Goal: Information Seeking & Learning: Learn about a topic

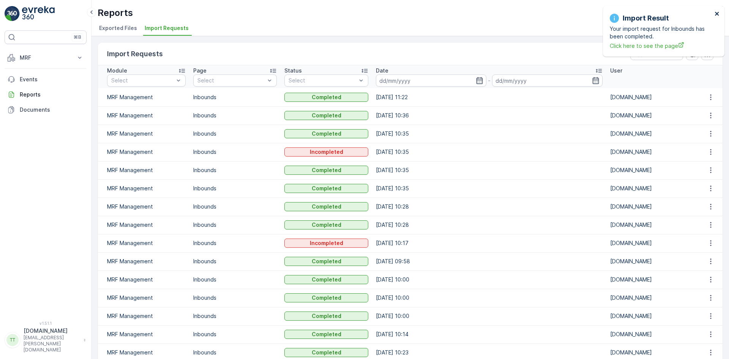
click at [718, 16] on icon "close" at bounding box center [716, 14] width 5 height 6
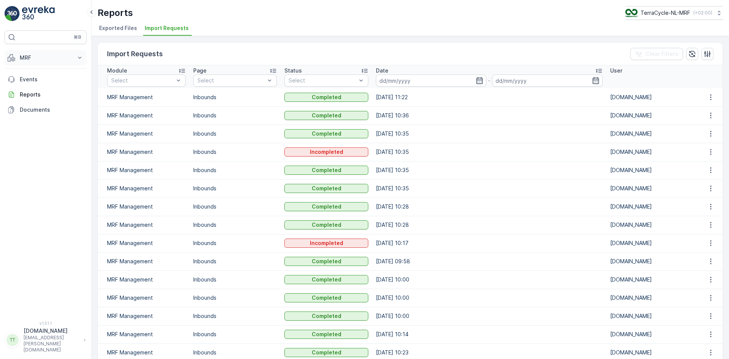
click at [33, 59] on p "MRF" at bounding box center [46, 58] width 52 height 8
click at [45, 112] on link "Outbound" at bounding box center [51, 113] width 70 height 11
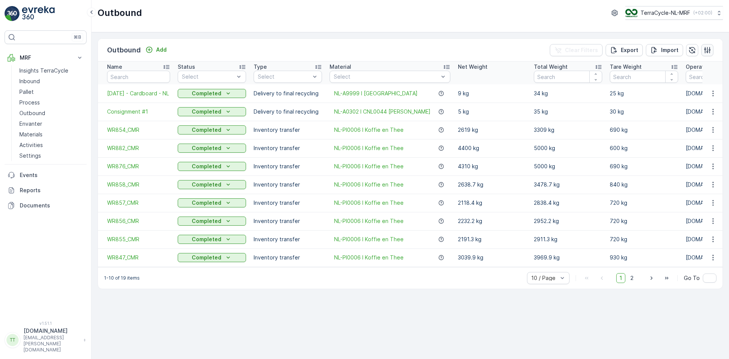
click at [711, 50] on button "button" at bounding box center [707, 50] width 12 height 12
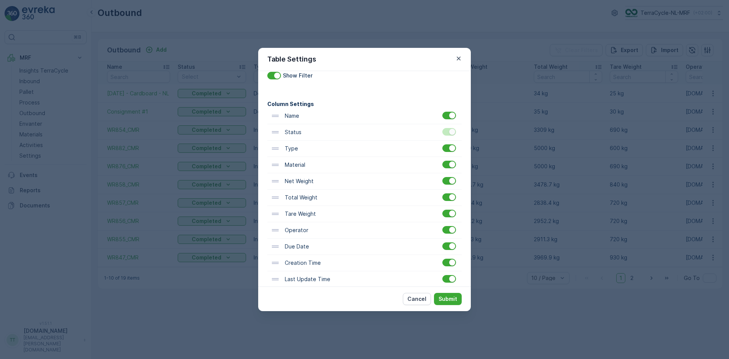
scroll to position [50, 0]
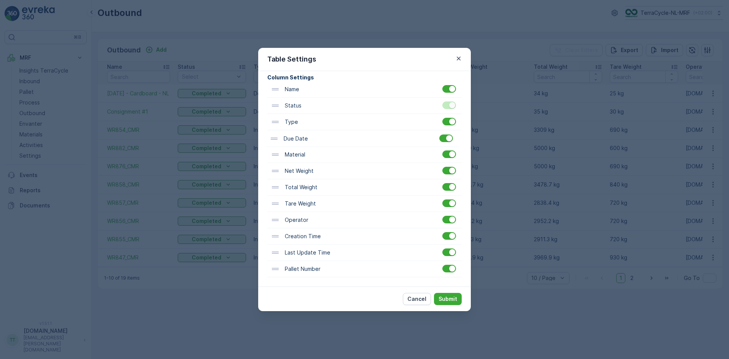
drag, startPoint x: 296, startPoint y: 220, endPoint x: 296, endPoint y: 136, distance: 84.3
click at [296, 136] on div "Name Status Type Material Net Weight Total Weight Tare Weight Operator Due Date…" at bounding box center [364, 179] width 194 height 196
drag, startPoint x: 300, startPoint y: 236, endPoint x: 301, endPoint y: 145, distance: 91.5
click at [301, 145] on div "Name Status Type Due Date Material Net Weight Total Weight Tare Weight Operator…" at bounding box center [364, 179] width 194 height 196
click at [450, 298] on p "Submit" at bounding box center [447, 299] width 19 height 8
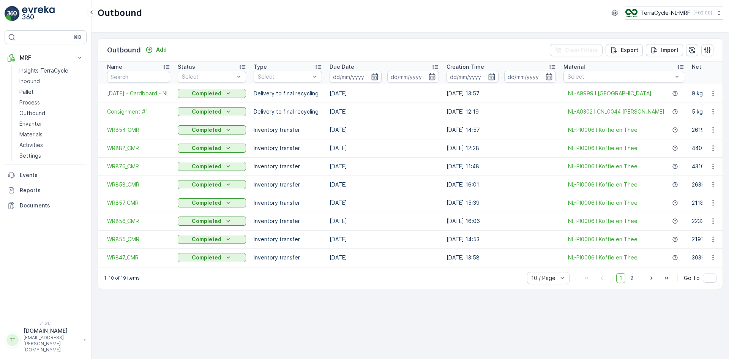
click at [375, 74] on icon "button" at bounding box center [375, 77] width 8 height 8
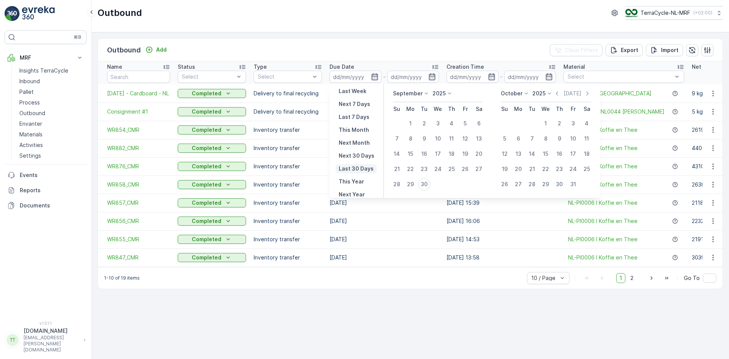
scroll to position [69, 0]
click at [357, 166] on p "Last 30 Days" at bounding box center [356, 168] width 35 height 8
type input "[DATE]"
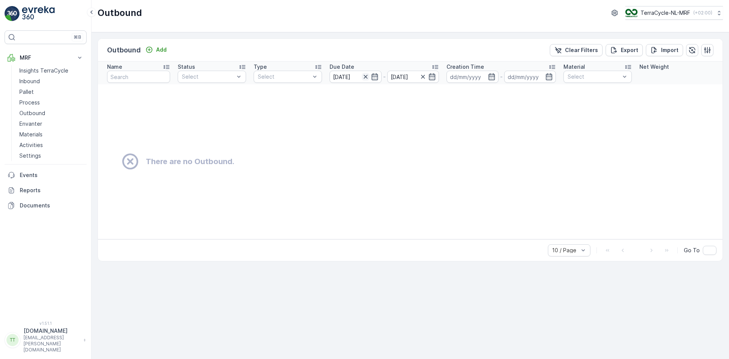
click at [364, 75] on icon "button" at bounding box center [366, 77] width 8 height 8
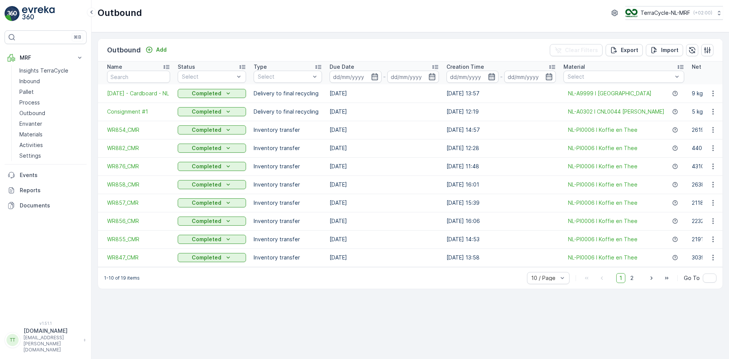
click at [491, 77] on icon "button" at bounding box center [492, 77] width 8 height 8
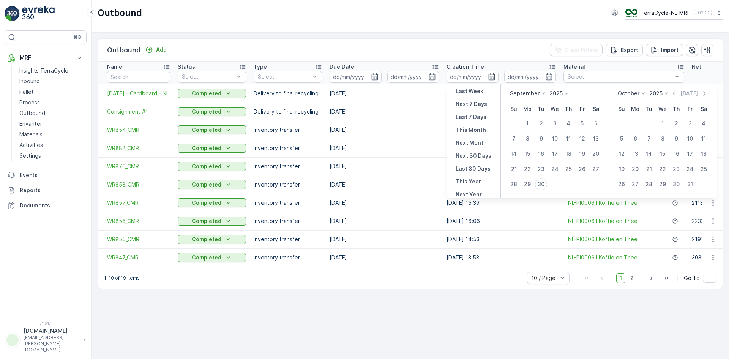
scroll to position [69, 0]
click at [471, 166] on p "Last 30 Days" at bounding box center [473, 168] width 35 height 8
type input "[DATE]"
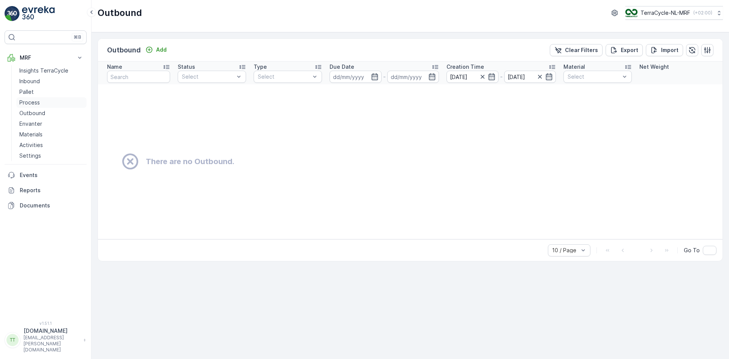
click at [38, 103] on p "Process" at bounding box center [29, 103] width 20 height 8
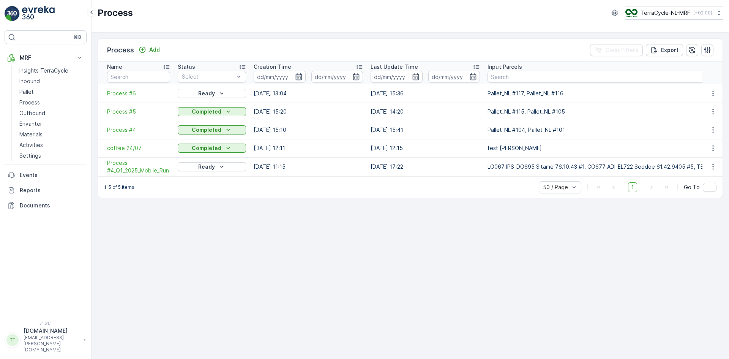
click at [298, 73] on icon "button" at bounding box center [299, 77] width 8 height 8
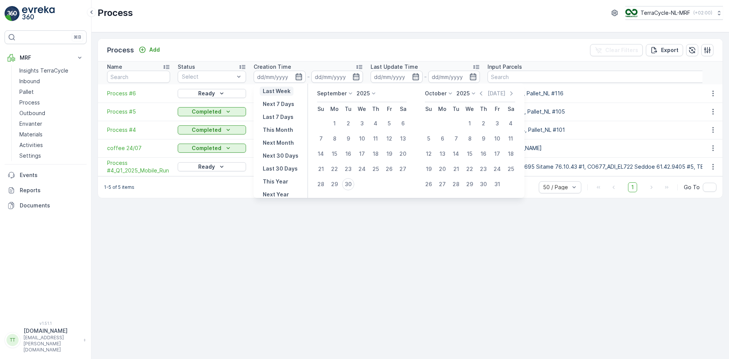
scroll to position [69, 0]
click at [281, 165] on p "Last 30 Days" at bounding box center [280, 168] width 35 height 8
type input "[DATE]"
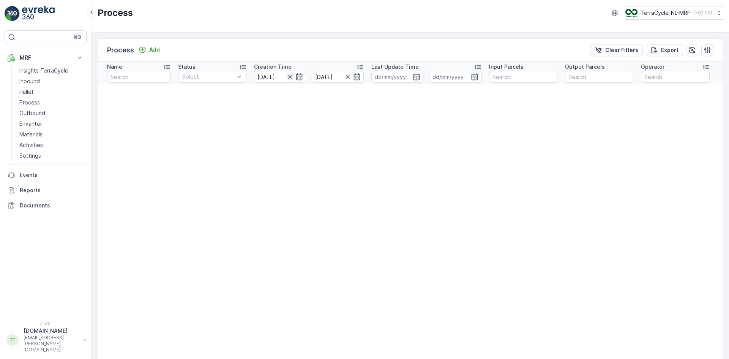
click at [290, 77] on icon "button" at bounding box center [290, 77] width 8 height 8
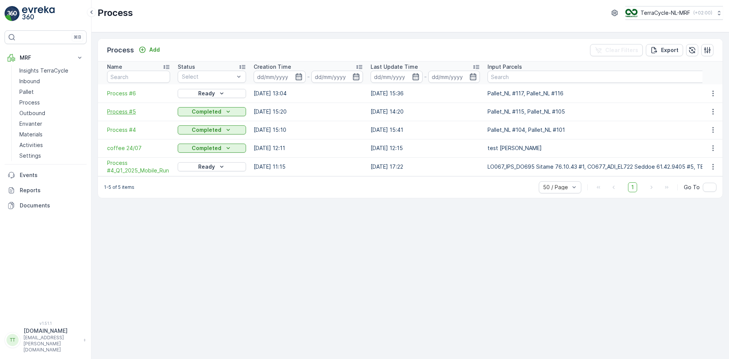
click at [134, 115] on span "Process #5" at bounding box center [138, 112] width 63 height 8
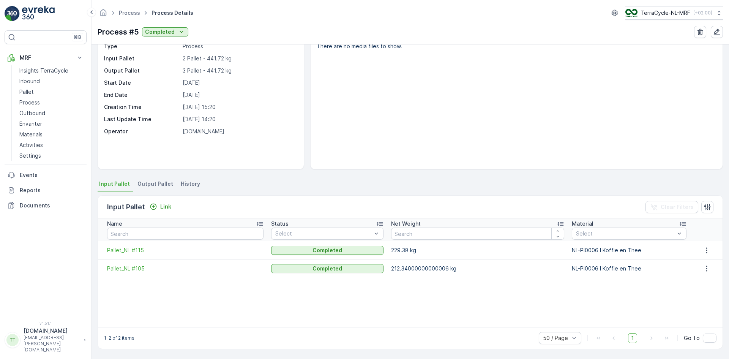
scroll to position [33, 0]
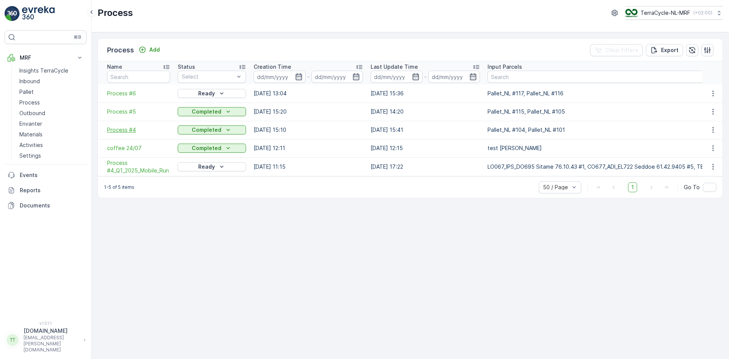
click at [133, 130] on span "Process #4" at bounding box center [138, 130] width 63 height 8
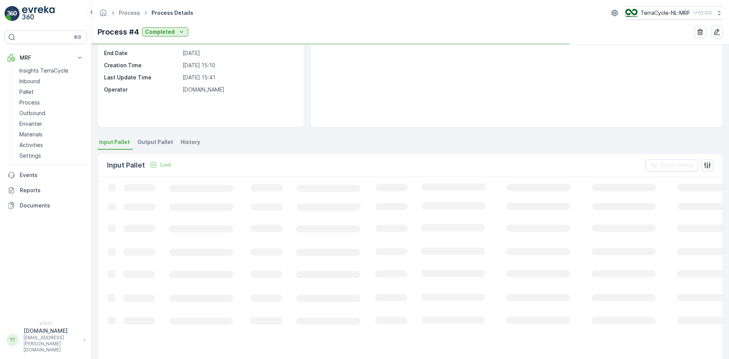
scroll to position [33, 0]
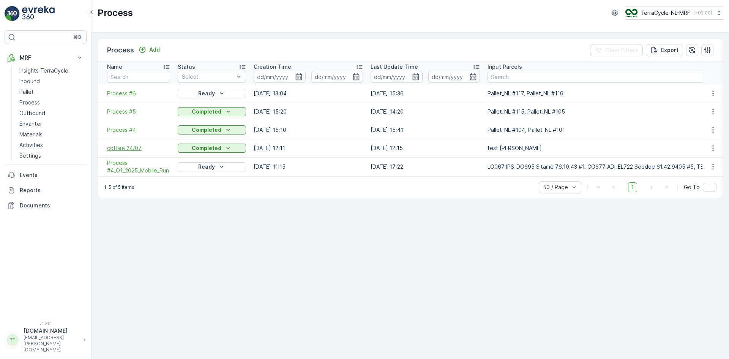
click at [123, 146] on span "coffee 24/07" at bounding box center [138, 148] width 63 height 8
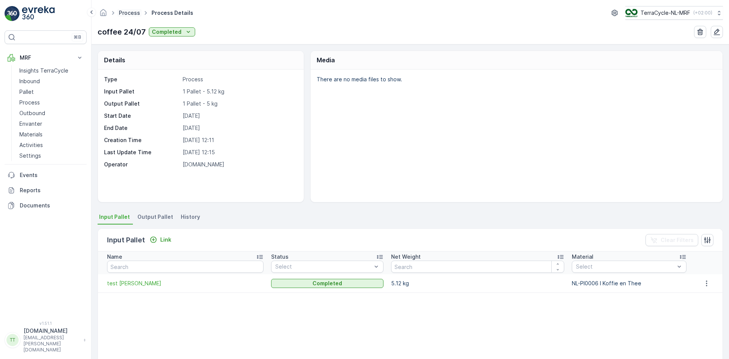
click at [133, 12] on link "Process" at bounding box center [129, 12] width 21 height 6
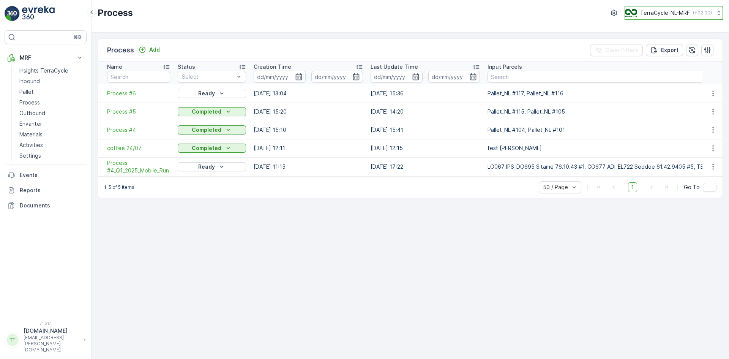
click at [662, 12] on p "TerraCycle-NL-MRF" at bounding box center [665, 13] width 50 height 8
type input "ie"
click at [653, 44] on span "TerraCycle-IE" at bounding box center [672, 47] width 84 height 8
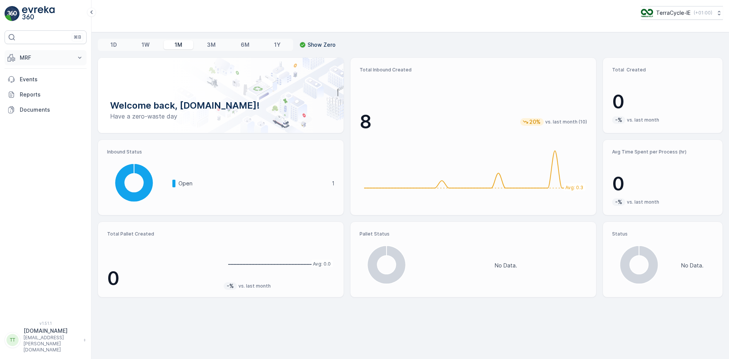
click at [63, 59] on p "MRF" at bounding box center [46, 58] width 52 height 8
click at [47, 114] on link "Outbound" at bounding box center [51, 113] width 70 height 11
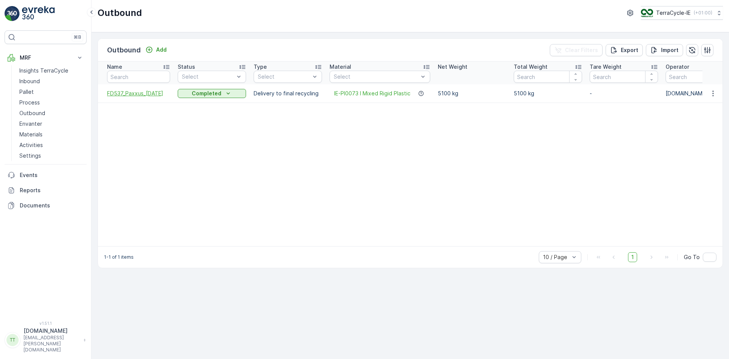
click at [142, 92] on span "FD537_Paxxus_[DATE]" at bounding box center [138, 94] width 63 height 8
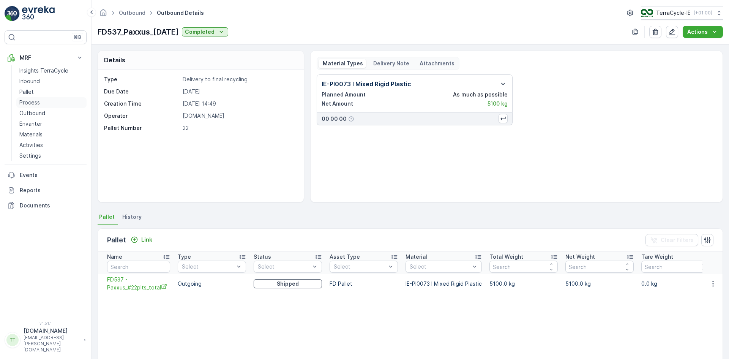
click at [35, 101] on p "Process" at bounding box center [29, 103] width 20 height 8
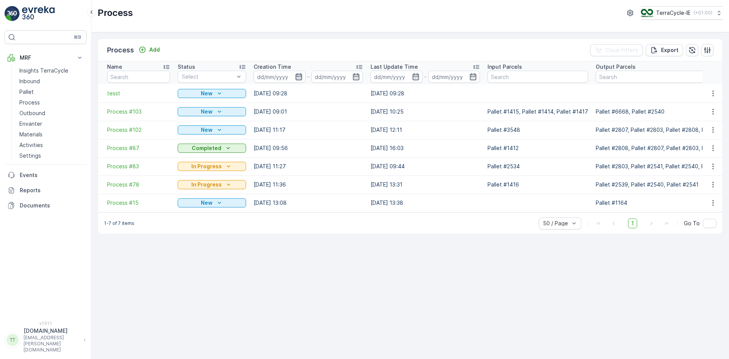
click at [297, 78] on icon "button" at bounding box center [299, 77] width 8 height 8
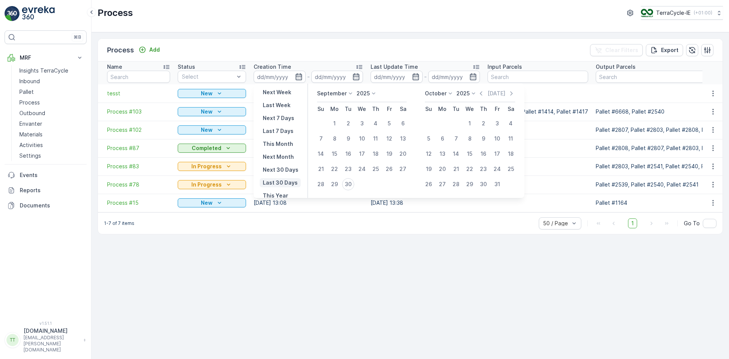
scroll to position [69, 0]
click at [283, 166] on p "Last 30 Days" at bounding box center [280, 168] width 35 height 8
type input "[DATE]"
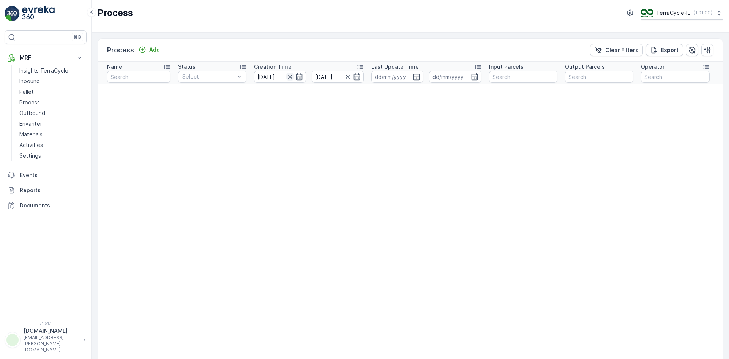
click at [289, 77] on icon "button" at bounding box center [290, 77] width 8 height 8
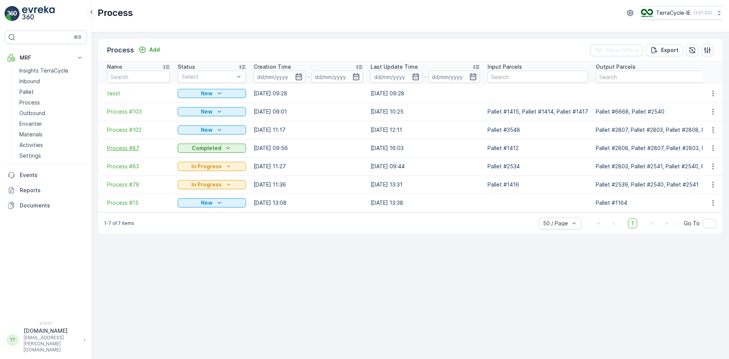
click at [116, 145] on span "Process #87" at bounding box center [138, 148] width 63 height 8
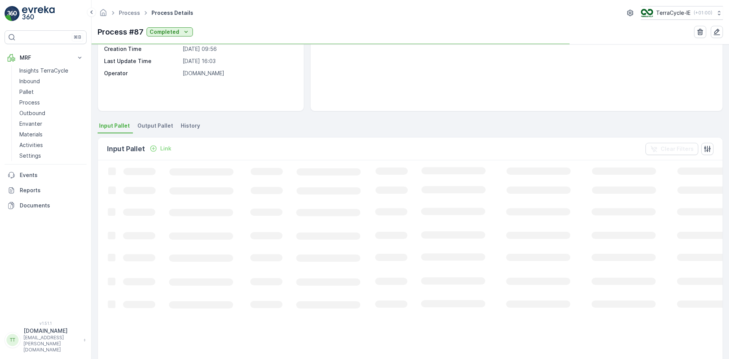
scroll to position [33, 0]
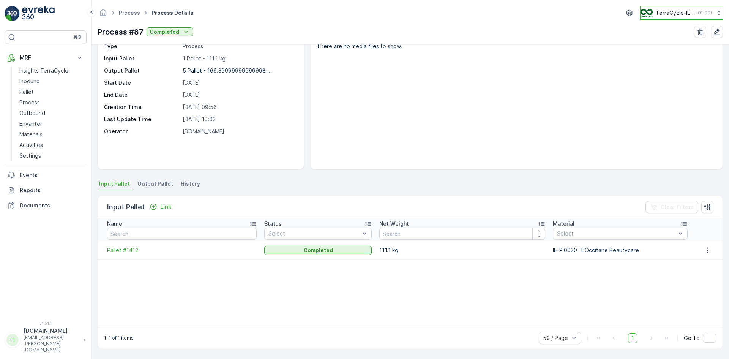
click at [675, 14] on p "TerraCycle-IE" at bounding box center [673, 13] width 35 height 8
type input "es"
click at [664, 48] on span "TerraCycle-ES-MRF" at bounding box center [684, 47] width 79 height 8
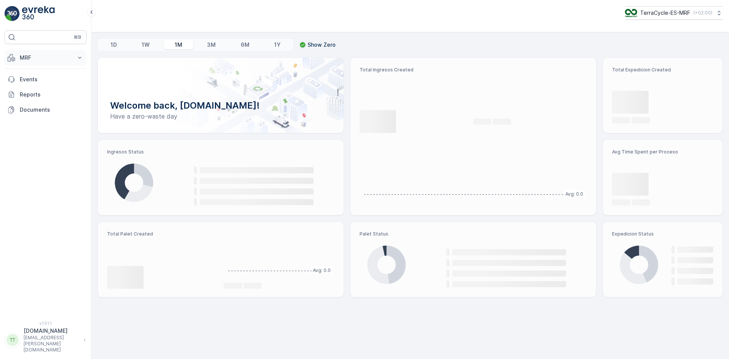
click at [30, 57] on p "MRF" at bounding box center [46, 58] width 52 height 8
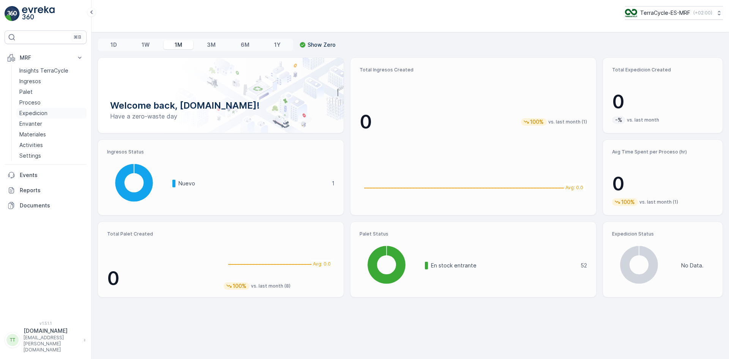
click at [40, 111] on p "Expedicion" at bounding box center [33, 113] width 28 height 8
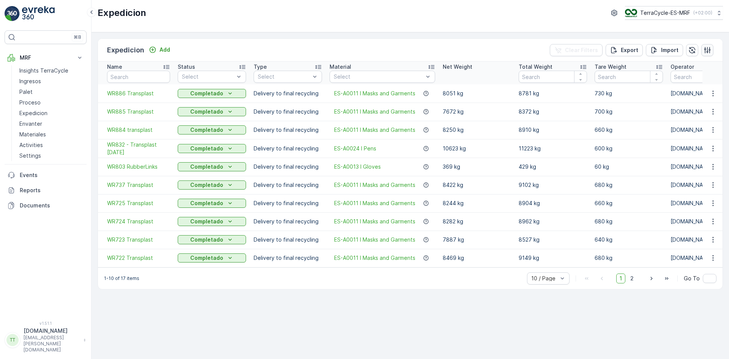
click at [706, 49] on icon "button" at bounding box center [707, 50] width 8 height 8
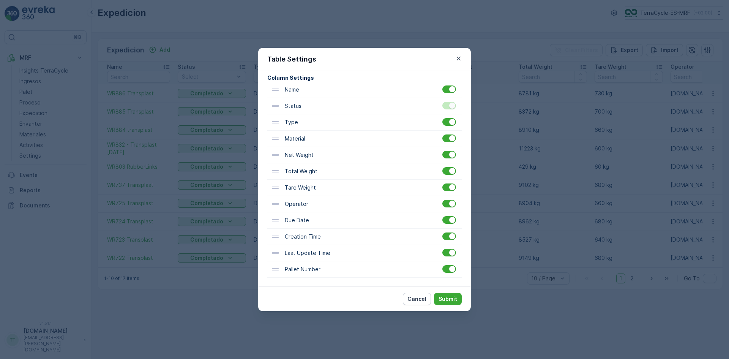
scroll to position [50, 0]
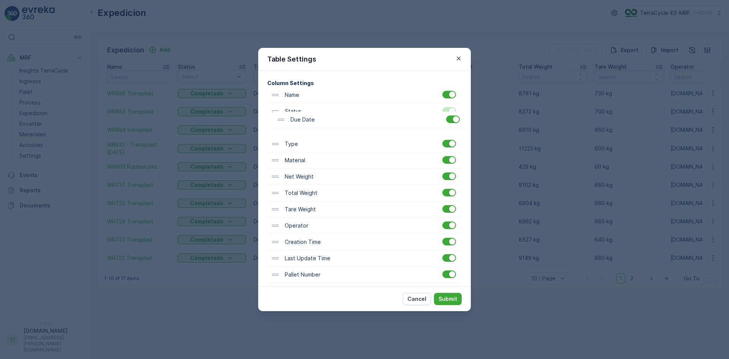
drag, startPoint x: 300, startPoint y: 222, endPoint x: 306, endPoint y: 120, distance: 102.7
click at [306, 120] on div "Name Status Type Material Net Weight Total Weight Tare Weight Operator Due Date…" at bounding box center [364, 185] width 194 height 196
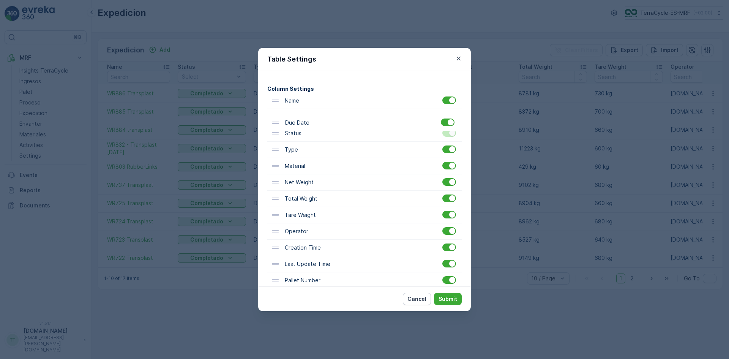
scroll to position [38, 0]
drag, startPoint x: 294, startPoint y: 112, endPoint x: 295, endPoint y: 137, distance: 25.5
click at [295, 137] on div "Name Due Date Status Type Material Net Weight Total Weight Tare Weight Operator…" at bounding box center [364, 192] width 194 height 196
drag, startPoint x: 303, startPoint y: 252, endPoint x: 304, endPoint y: 148, distance: 104.0
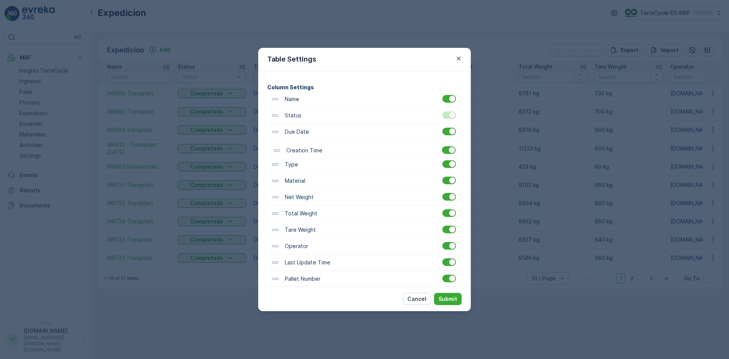
click at [304, 148] on div "Name Status Due Date Type Material Net Weight Total Weight Tare Weight Operator…" at bounding box center [364, 189] width 194 height 196
click at [446, 295] on p "Submit" at bounding box center [447, 299] width 19 height 8
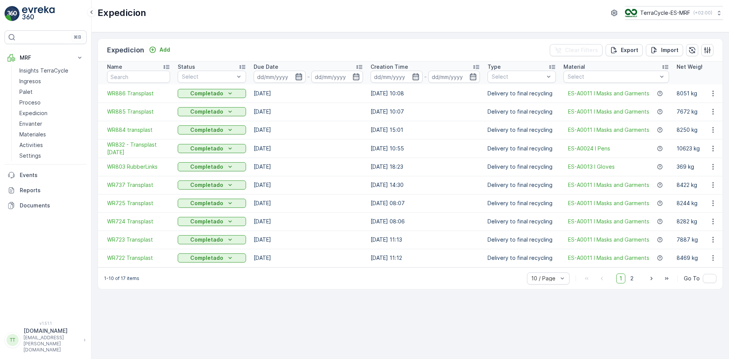
click at [300, 78] on icon "button" at bounding box center [299, 77] width 8 height 8
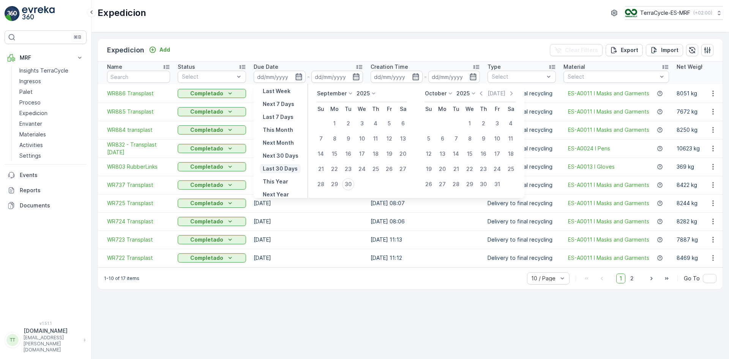
scroll to position [69, 0]
click at [285, 168] on p "Last 30 Days" at bounding box center [280, 168] width 35 height 8
type input "[DATE]"
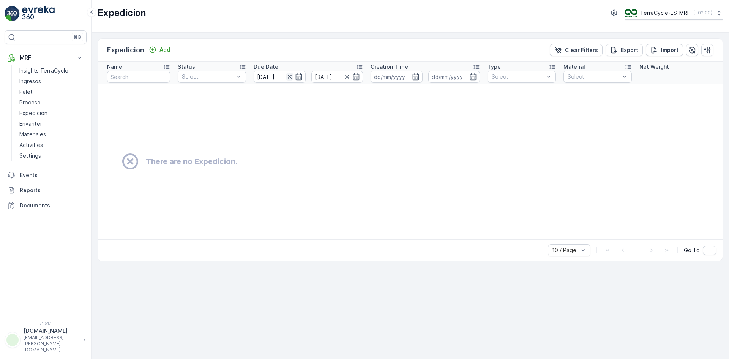
click at [290, 79] on icon "button" at bounding box center [290, 77] width 8 height 8
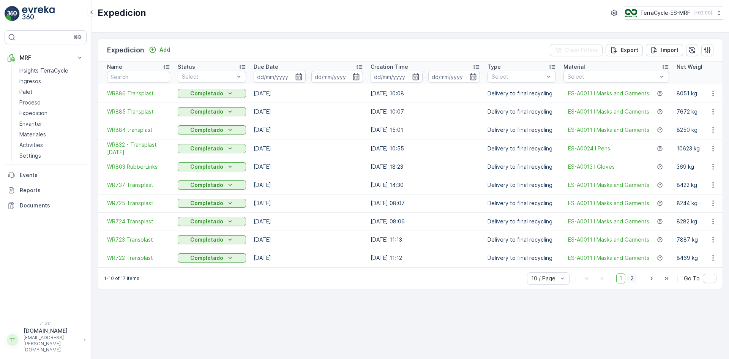
click at [633, 280] on span "2" at bounding box center [632, 278] width 10 height 10
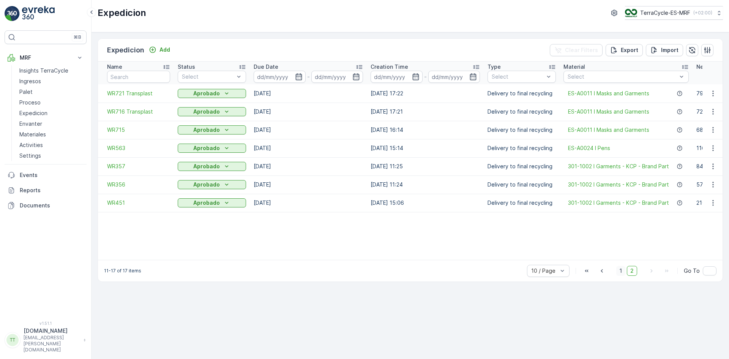
click at [623, 276] on span "1" at bounding box center [620, 271] width 9 height 10
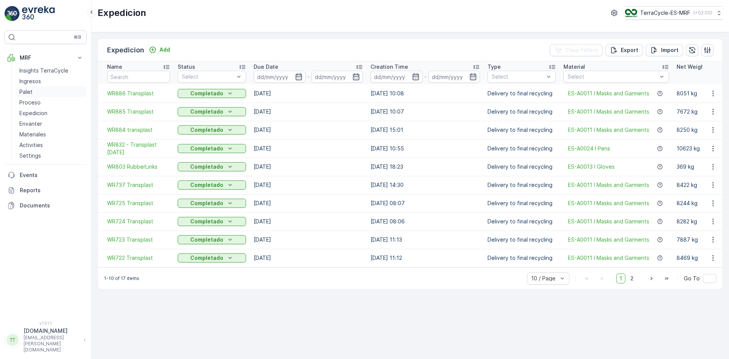
click at [30, 94] on p "Palet" at bounding box center [25, 92] width 13 height 8
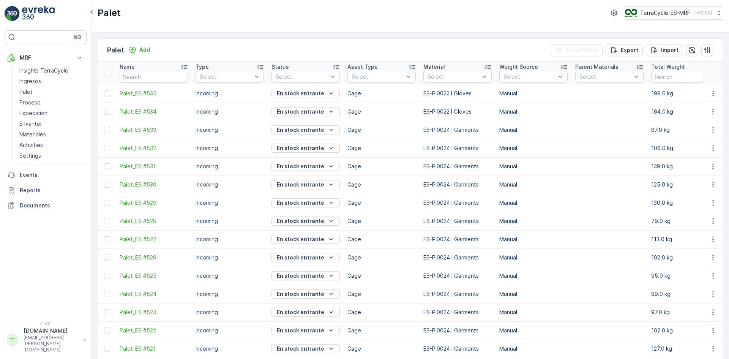
click at [331, 269] on td "En stock entrante" at bounding box center [306, 275] width 76 height 18
click at [393, 242] on p "Cage" at bounding box center [381, 239] width 68 height 8
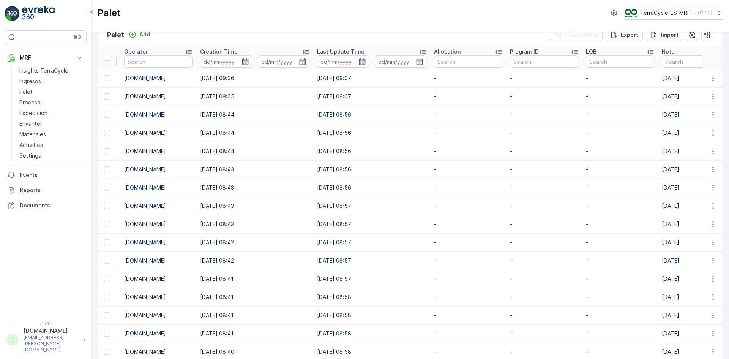
scroll to position [0, 788]
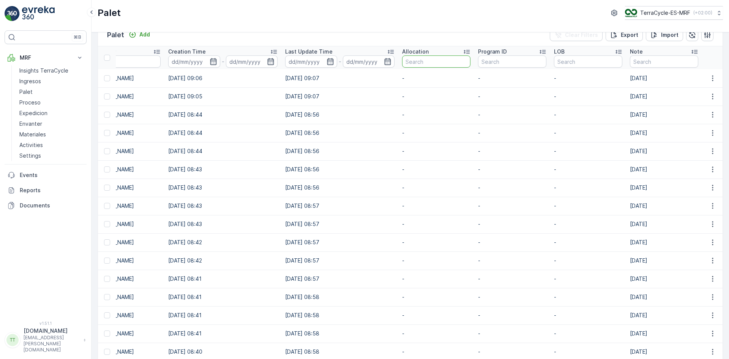
click at [410, 61] on input "text" at bounding box center [436, 61] width 68 height 12
type input "e"
type input "wr"
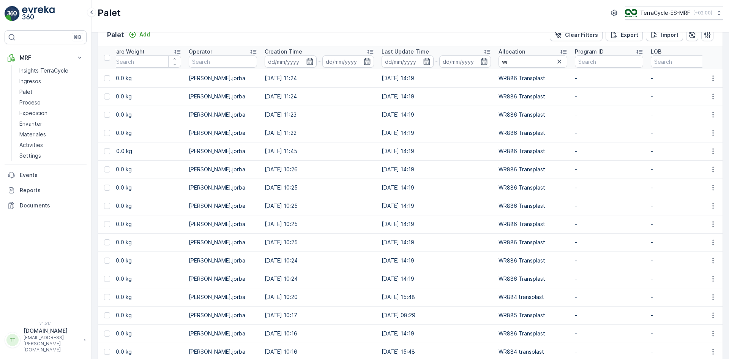
click at [497, 262] on td "WR886 Transplast" at bounding box center [533, 260] width 76 height 18
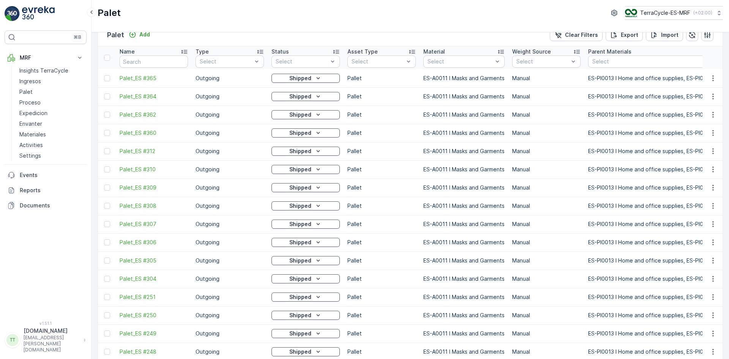
click at [337, 52] on icon at bounding box center [336, 52] width 6 height 4
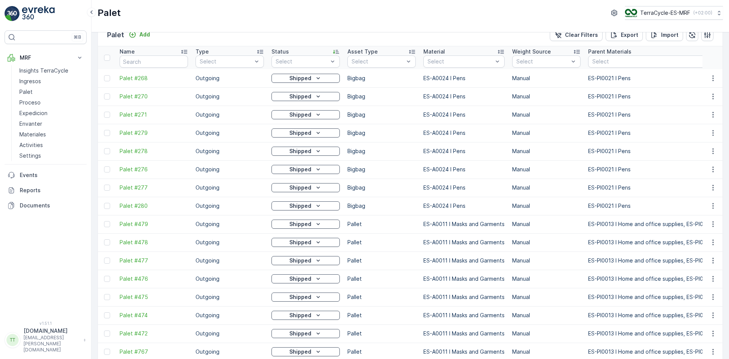
click at [338, 51] on icon at bounding box center [336, 52] width 8 height 8
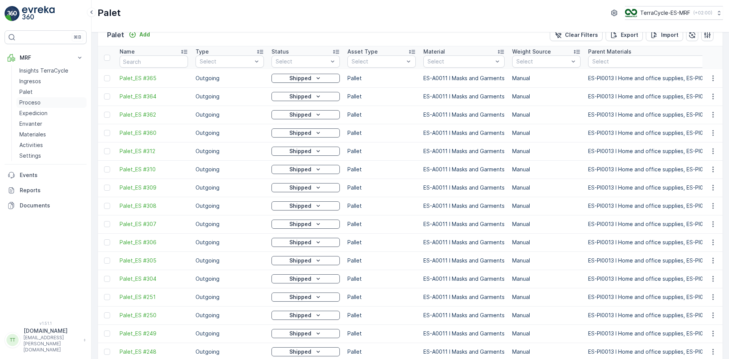
click at [33, 98] on link "Proceso" at bounding box center [51, 102] width 70 height 11
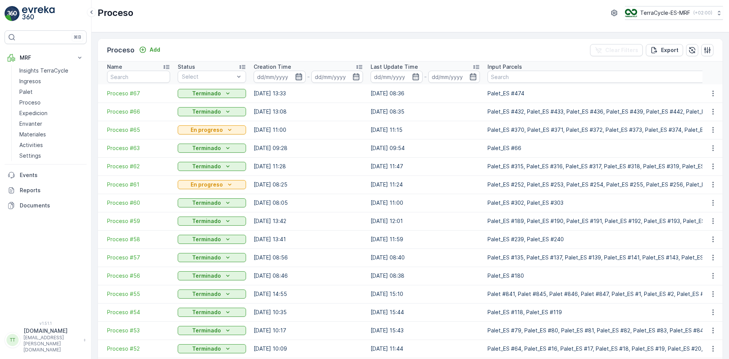
click at [298, 73] on icon "button" at bounding box center [299, 77] width 8 height 8
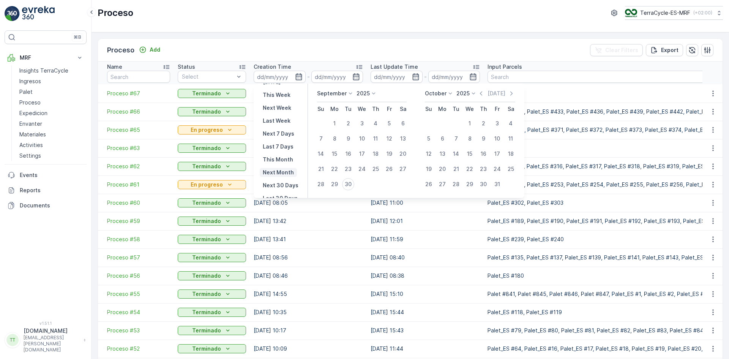
scroll to position [69, 0]
click at [284, 169] on p "Last 30 Days" at bounding box center [280, 168] width 35 height 8
type input "01.09.2025"
type input "30.09.2025"
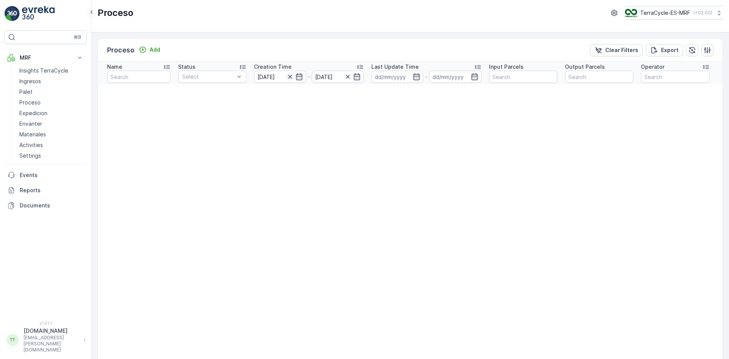
click at [290, 78] on icon "button" at bounding box center [290, 77] width 8 height 8
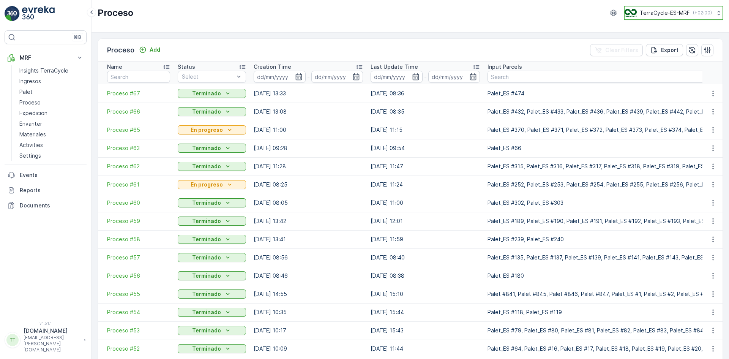
click at [650, 14] on p "TerraCycle-ES-MRF" at bounding box center [665, 13] width 50 height 8
click at [651, 11] on p "TerraCycle-ES-MRF" at bounding box center [665, 13] width 50 height 8
type input "fr"
click at [658, 50] on span "TerraCycle- FR02 -MRF" at bounding box center [671, 47] width 85 height 8
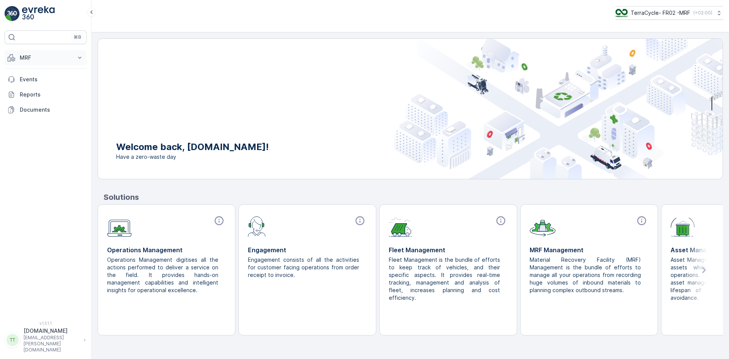
click at [32, 57] on p "MRF" at bounding box center [46, 58] width 52 height 8
click at [40, 112] on p "Expédition" at bounding box center [32, 113] width 27 height 8
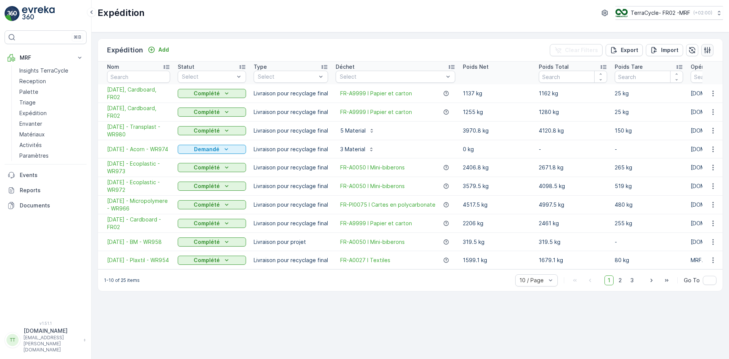
click at [711, 48] on button "button" at bounding box center [707, 50] width 12 height 12
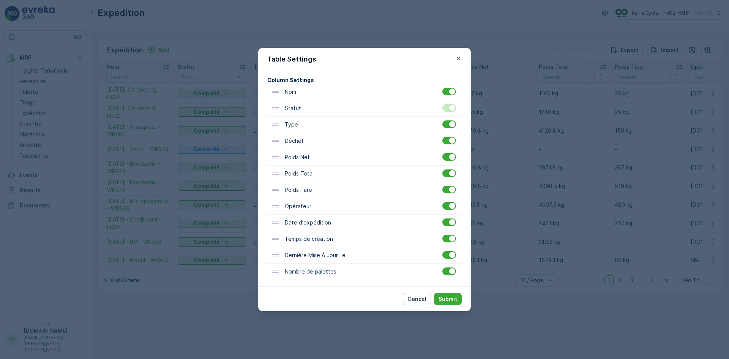
scroll to position [50, 0]
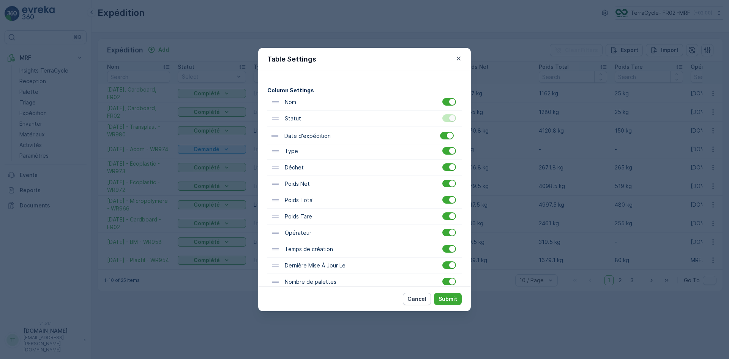
drag, startPoint x: 303, startPoint y: 222, endPoint x: 303, endPoint y: 136, distance: 86.6
click at [303, 136] on div "Nom Statut Type Déchet Poids Net Poids Total Poids Tare Opérateur Date d'expédi…" at bounding box center [364, 192] width 194 height 196
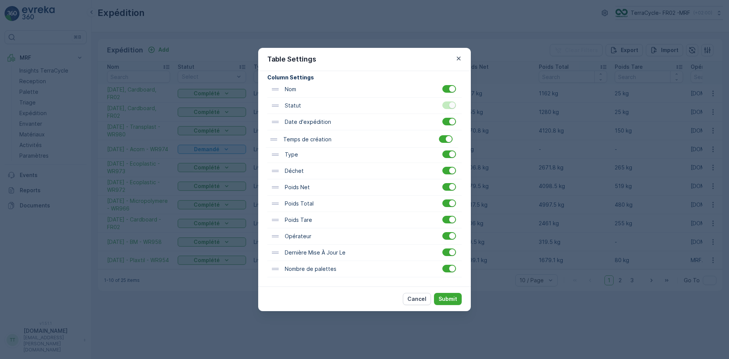
drag, startPoint x: 308, startPoint y: 238, endPoint x: 307, endPoint y: 138, distance: 99.8
click at [307, 138] on div "Nom Statut Date d'expédition Type Déchet Poids Net Poids Total Poids Tare Opéra…" at bounding box center [364, 179] width 194 height 196
click at [448, 295] on p "Submit" at bounding box center [447, 299] width 19 height 8
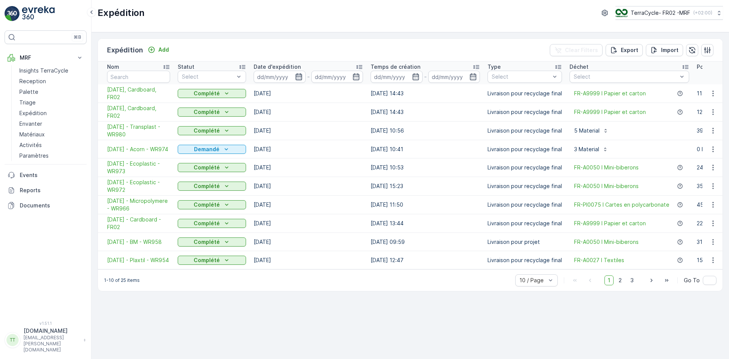
click at [296, 77] on icon "button" at bounding box center [298, 76] width 6 height 7
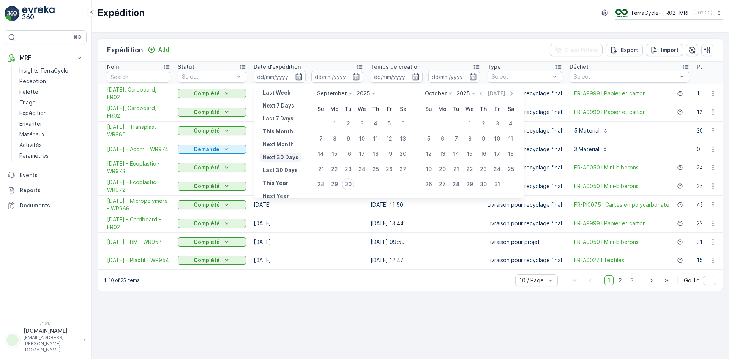
scroll to position [69, 0]
click at [284, 168] on p "Last 30 Days" at bounding box center [280, 168] width 35 height 8
type input "[DATE]"
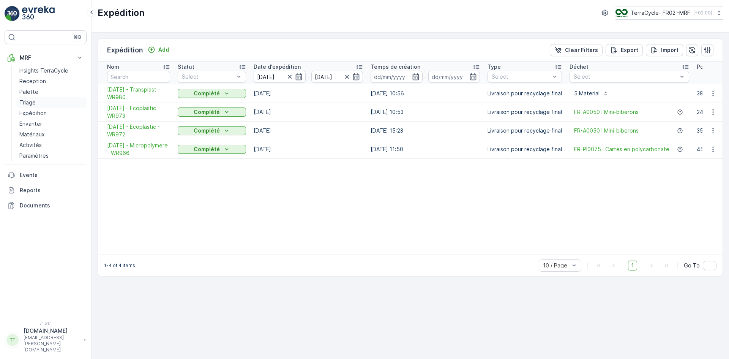
click at [32, 102] on p "Triage" at bounding box center [27, 103] width 16 height 8
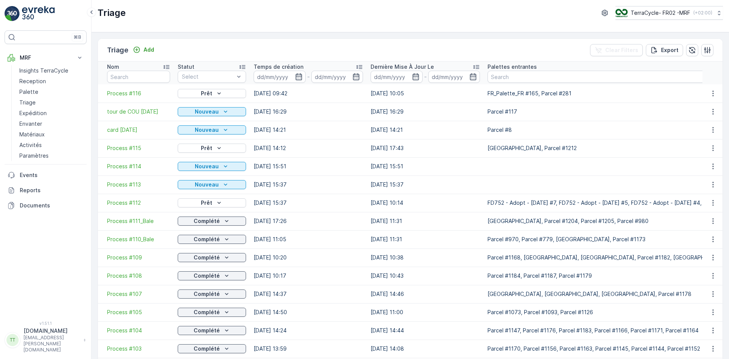
click at [295, 77] on icon "button" at bounding box center [298, 76] width 6 height 7
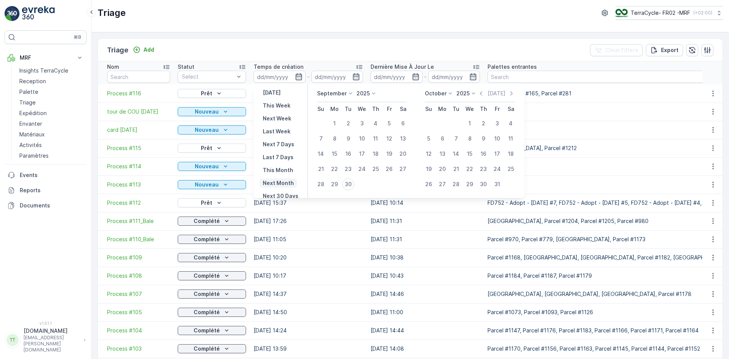
scroll to position [69, 0]
click at [286, 166] on p "Last 30 Days" at bounding box center [280, 168] width 35 height 8
type input "[DATE]"
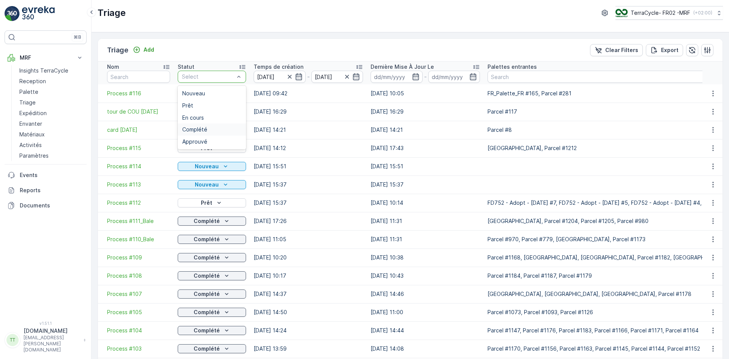
click at [202, 127] on span "Complété" at bounding box center [194, 129] width 25 height 6
click at [244, 66] on icon at bounding box center [242, 67] width 8 height 8
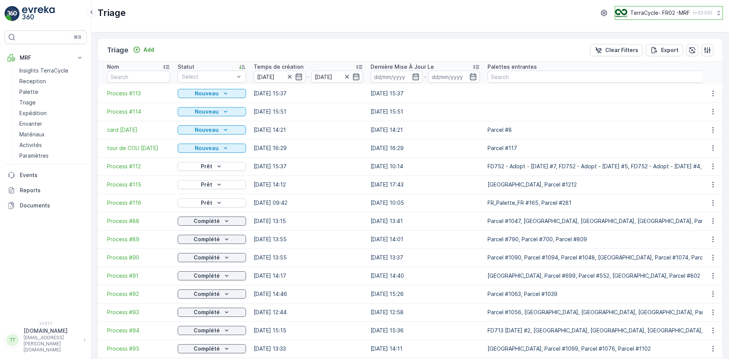
click at [653, 11] on p "TerraCycle- FR02 -MRF" at bounding box center [660, 13] width 60 height 8
type input "uk"
click at [646, 62] on span "TerraCycle-UK02-Econpro" at bounding box center [662, 64] width 84 height 8
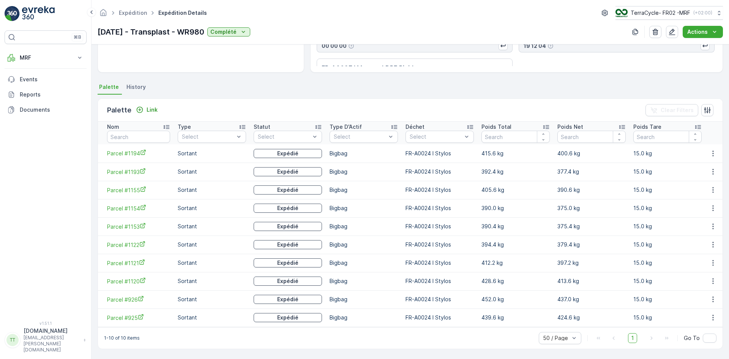
scroll to position [134, 0]
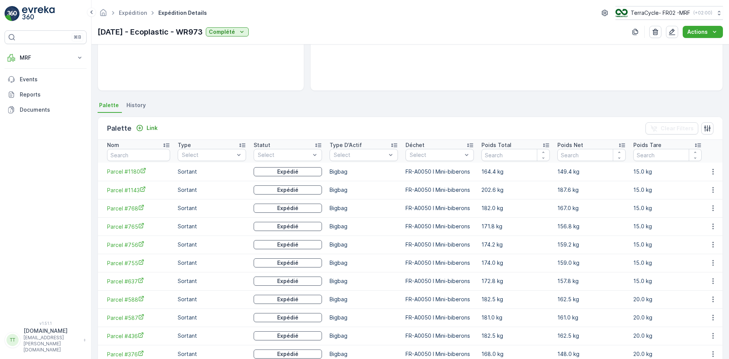
scroll to position [111, 0]
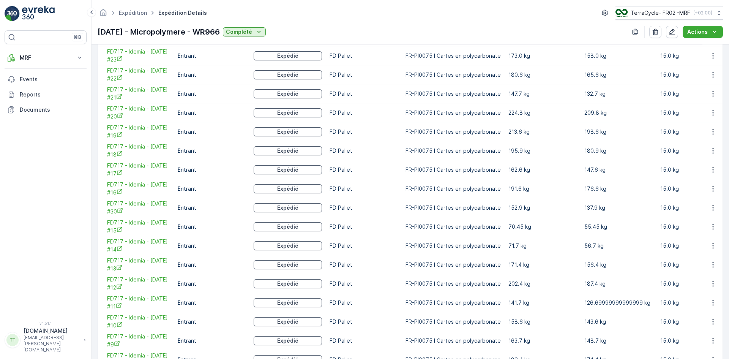
scroll to position [558, 0]
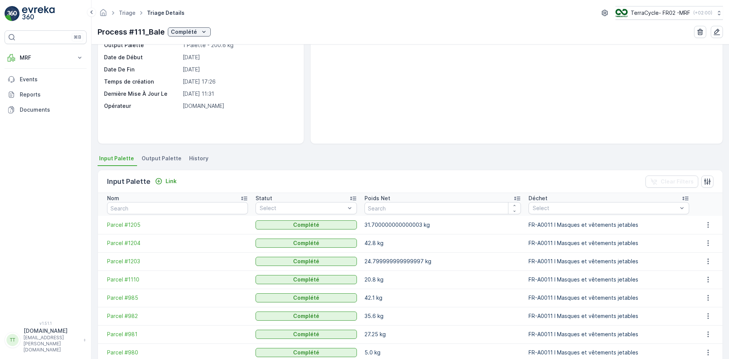
scroll to position [93, 0]
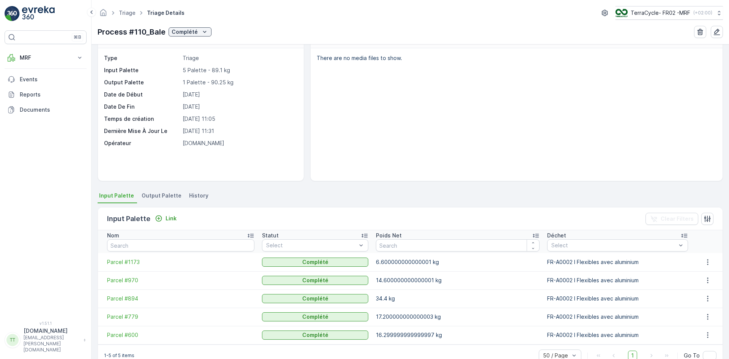
scroll to position [39, 0]
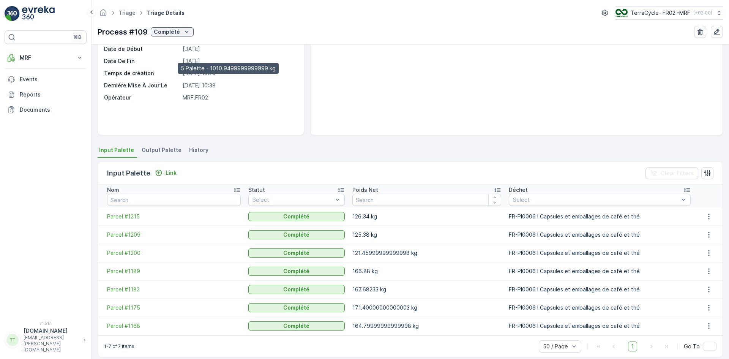
scroll to position [75, 0]
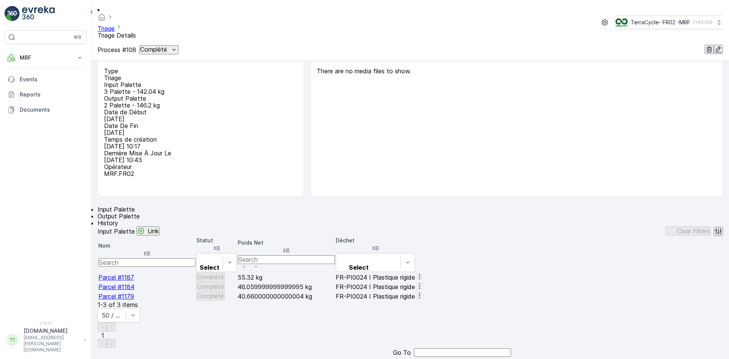
scroll to position [33, 0]
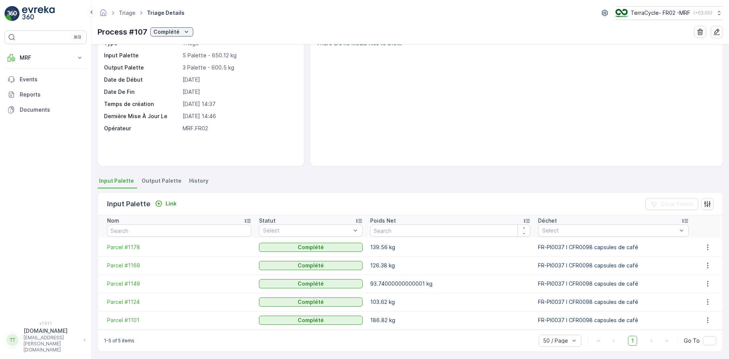
scroll to position [39, 0]
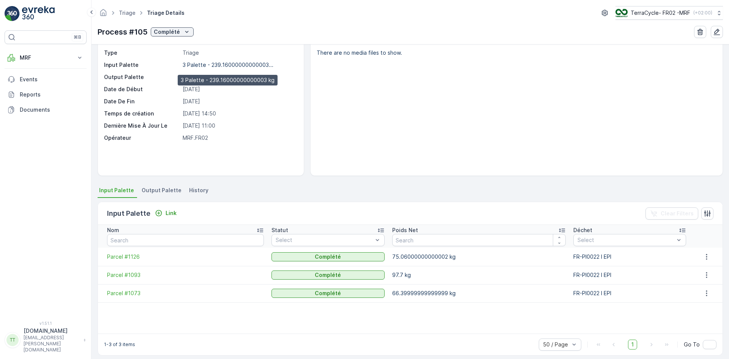
scroll to position [33, 0]
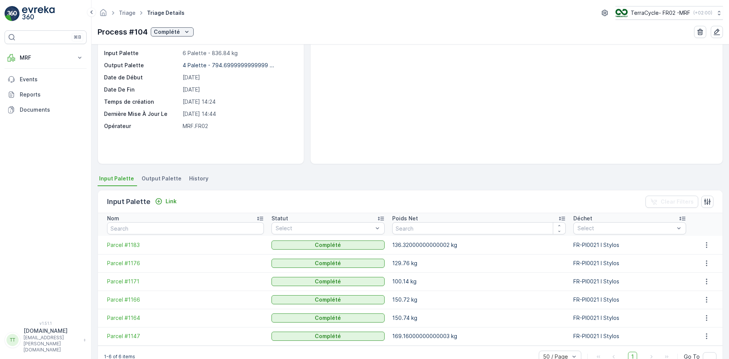
scroll to position [57, 0]
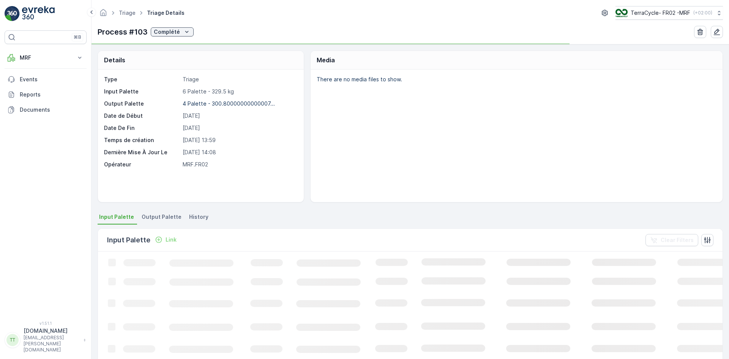
scroll to position [57, 0]
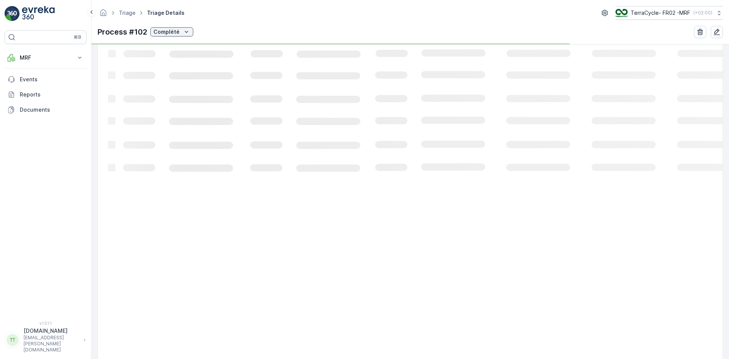
scroll to position [33, 0]
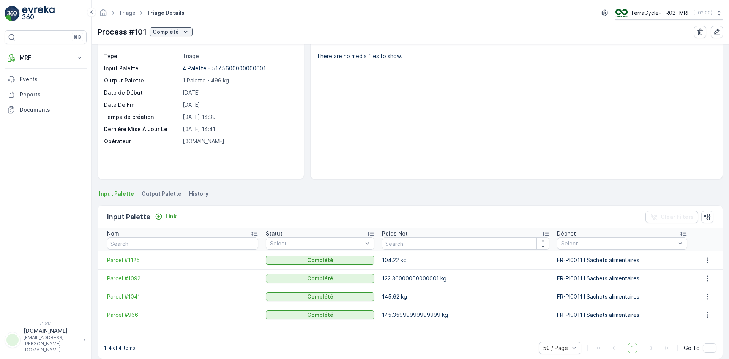
scroll to position [33, 0]
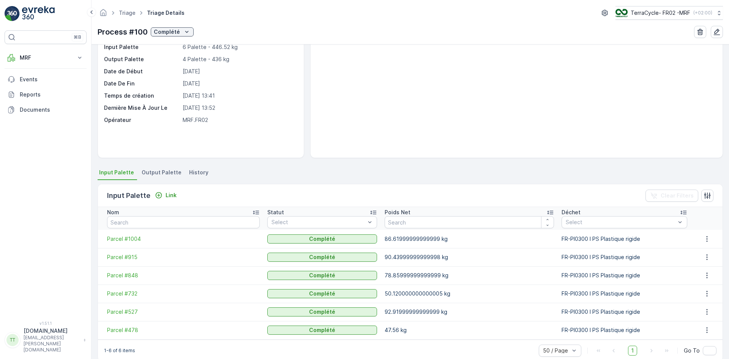
scroll to position [57, 0]
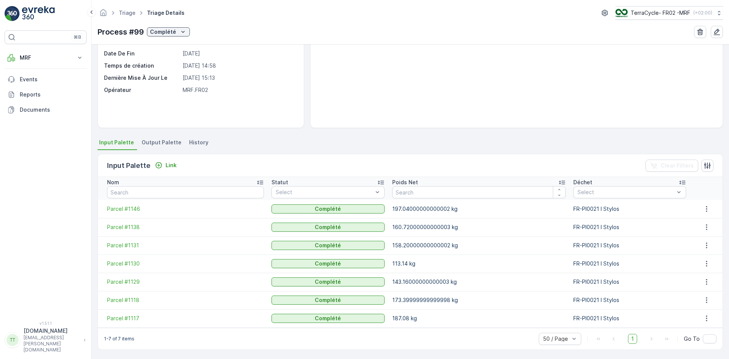
scroll to position [75, 0]
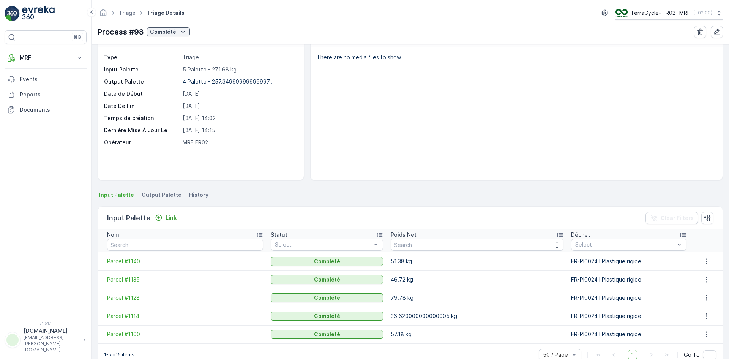
scroll to position [39, 0]
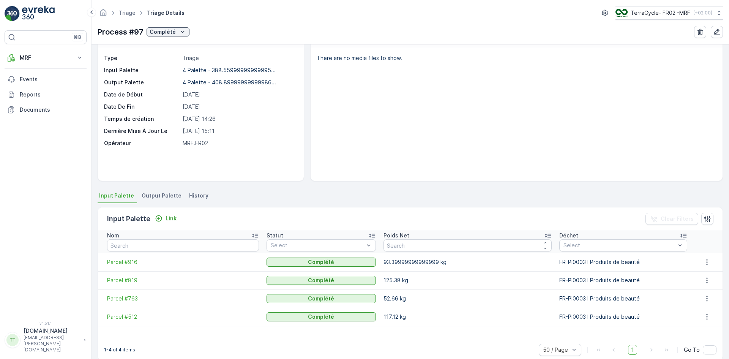
scroll to position [33, 0]
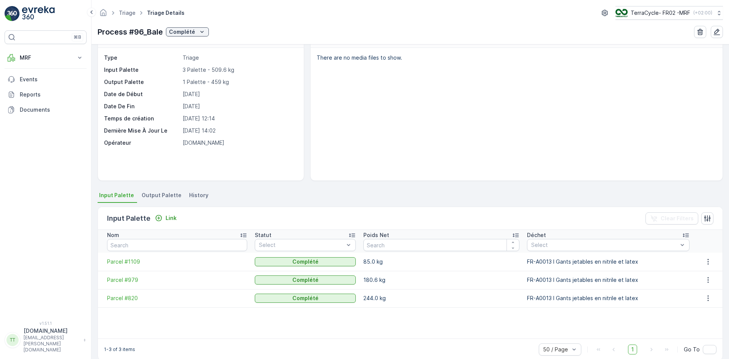
scroll to position [33, 0]
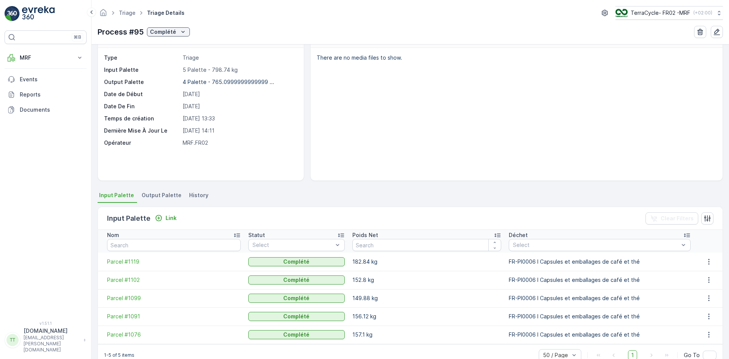
scroll to position [39, 0]
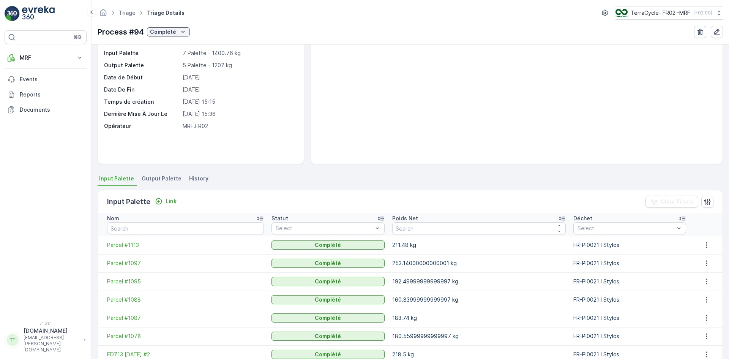
scroll to position [75, 0]
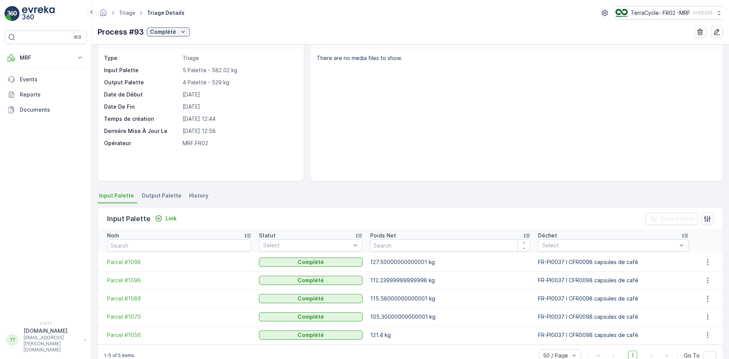
scroll to position [39, 0]
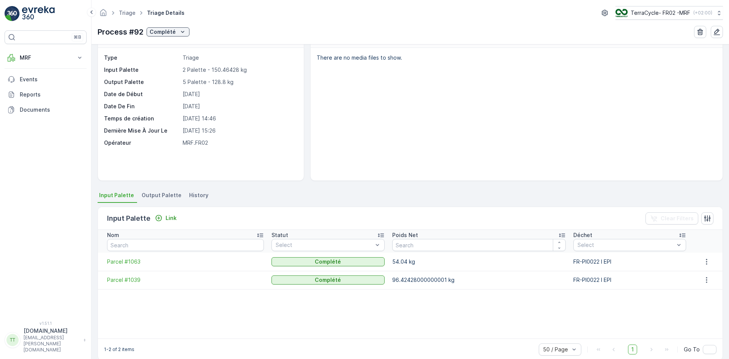
scroll to position [33, 0]
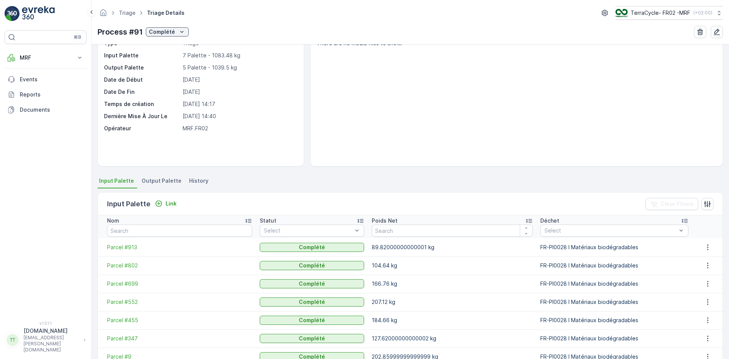
scroll to position [75, 0]
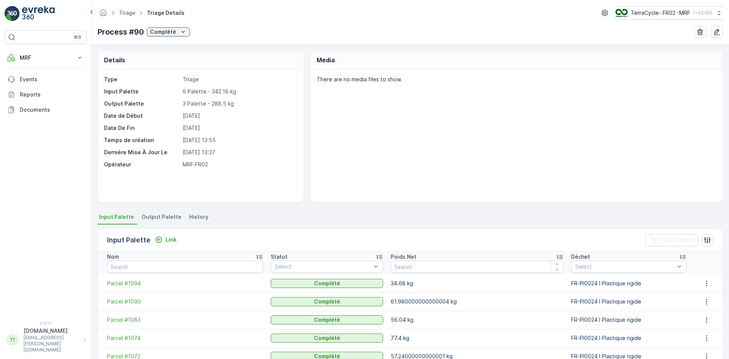
scroll to position [57, 0]
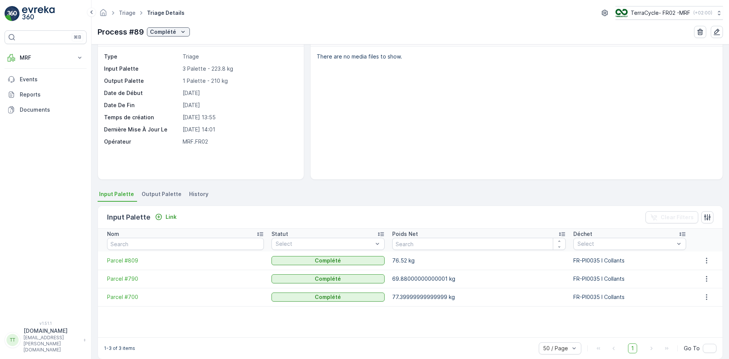
scroll to position [33, 0]
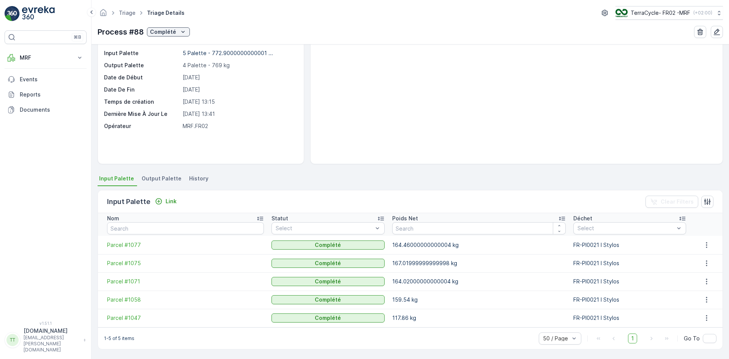
scroll to position [39, 0]
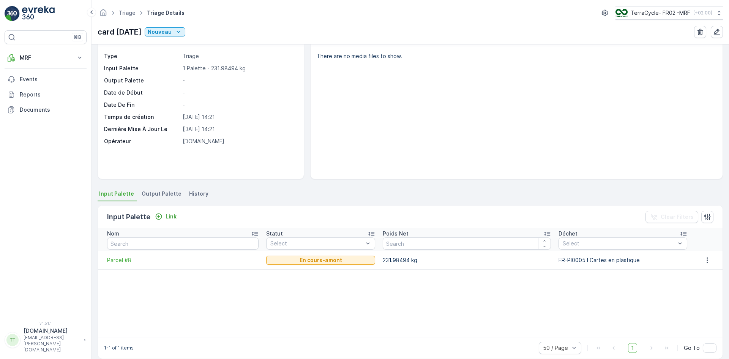
scroll to position [33, 0]
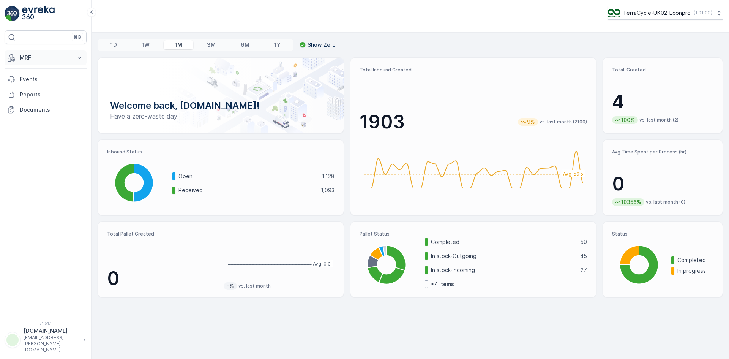
click at [38, 57] on p "MRF" at bounding box center [46, 58] width 52 height 8
click at [38, 109] on link "Outbound" at bounding box center [51, 113] width 70 height 11
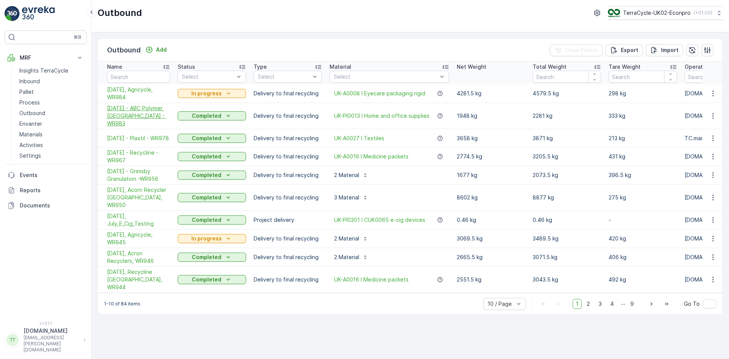
click at [142, 112] on span "29.09.2025 - ABC Polymer Birmingham - WR983" at bounding box center [138, 115] width 63 height 23
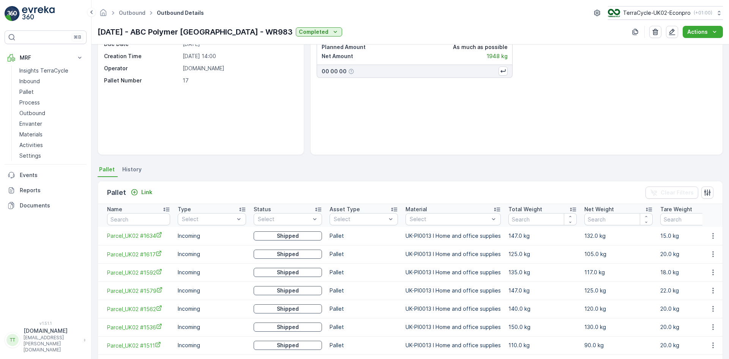
scroll to position [33, 0]
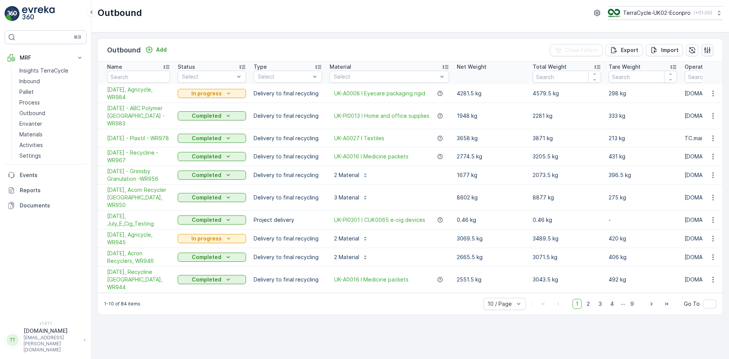
click at [711, 47] on button "button" at bounding box center [707, 50] width 12 height 12
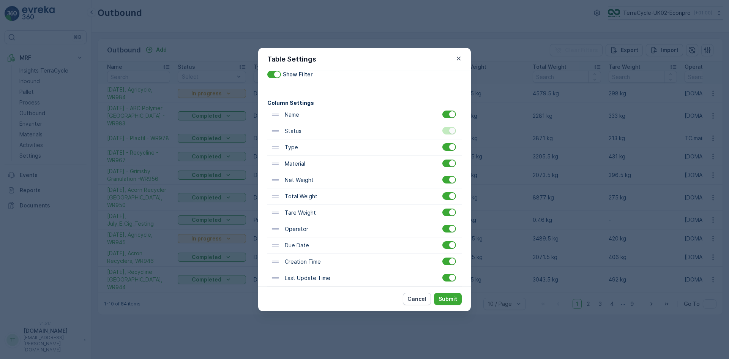
scroll to position [38, 0]
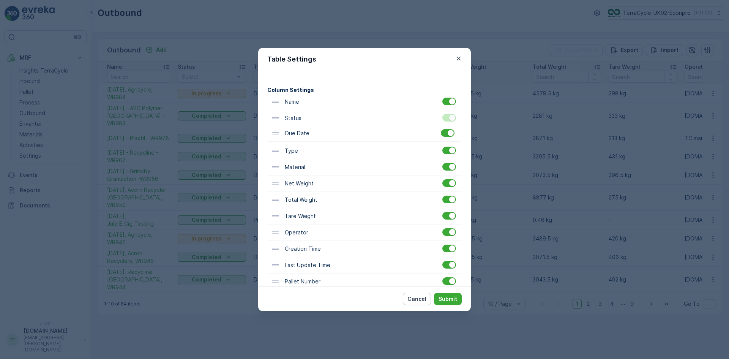
drag, startPoint x: 298, startPoint y: 234, endPoint x: 298, endPoint y: 132, distance: 102.1
click at [298, 132] on div "Name Status Type Material Net Weight Total Weight Tare Weight Operator Due Date…" at bounding box center [364, 192] width 194 height 196
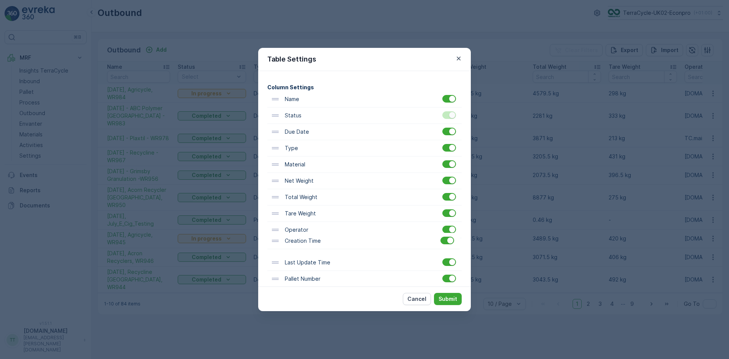
scroll to position [41, 0]
drag, startPoint x: 301, startPoint y: 247, endPoint x: 298, endPoint y: 144, distance: 102.9
click at [298, 144] on div "Name Status Due Date Type Material Net Weight Total Weight Tare Weight Operator…" at bounding box center [364, 188] width 194 height 196
click at [448, 298] on p "Submit" at bounding box center [447, 299] width 19 height 8
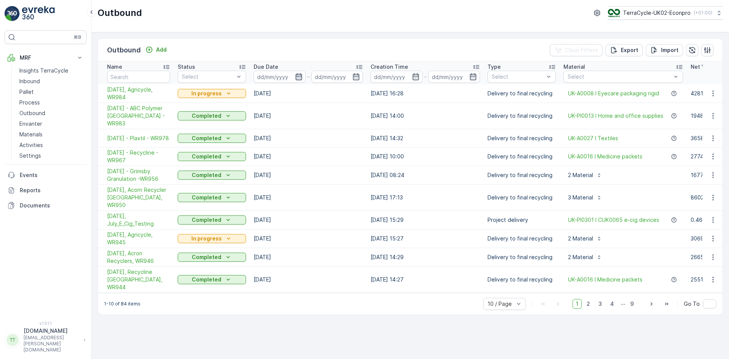
click at [298, 76] on icon "button" at bounding box center [298, 76] width 6 height 7
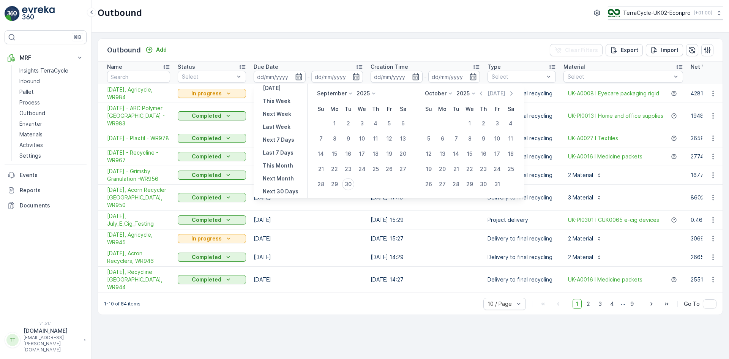
scroll to position [69, 0]
click at [280, 171] on p "Last 30 Days" at bounding box center [280, 168] width 35 height 8
type input "01.09.2025"
type input "30.09.2025"
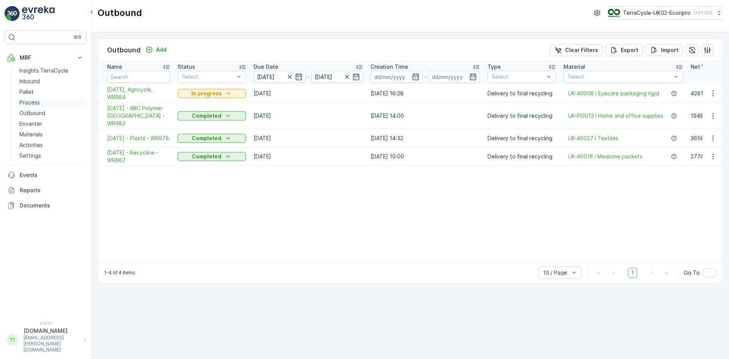
click at [33, 105] on p "Process" at bounding box center [29, 103] width 20 height 8
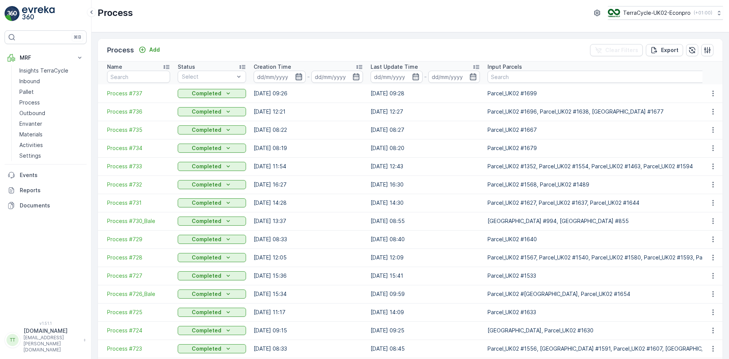
click at [300, 76] on icon "button" at bounding box center [298, 76] width 6 height 7
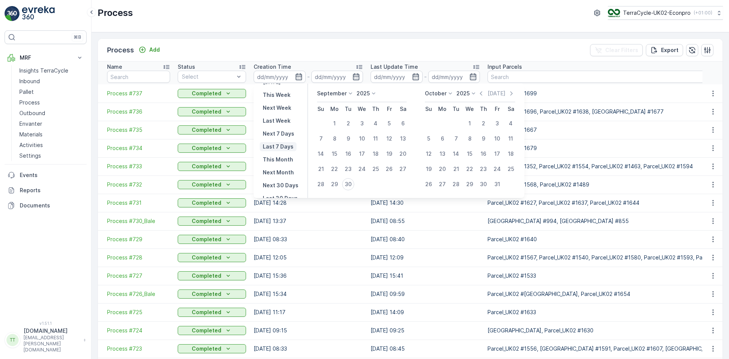
scroll to position [69, 0]
click at [281, 164] on p "Last 30 Days" at bounding box center [280, 168] width 35 height 8
type input "[DATE]"
type input "30.09.2025"
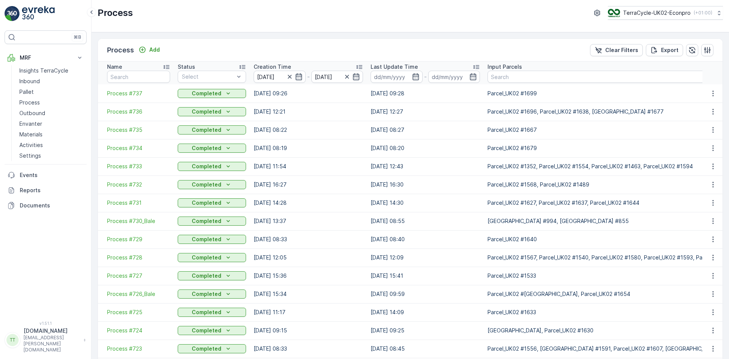
click at [361, 66] on icon at bounding box center [359, 67] width 8 height 8
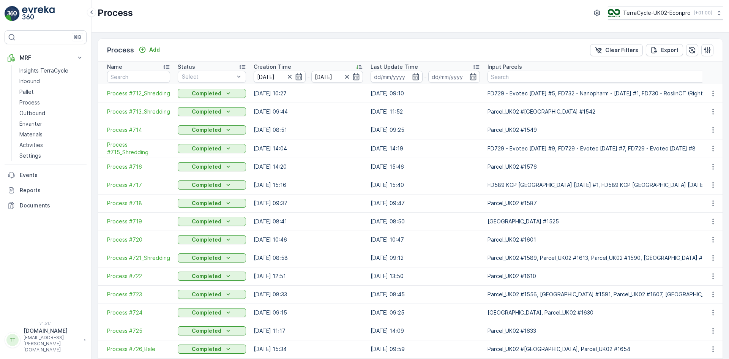
click at [361, 66] on icon at bounding box center [359, 67] width 8 height 8
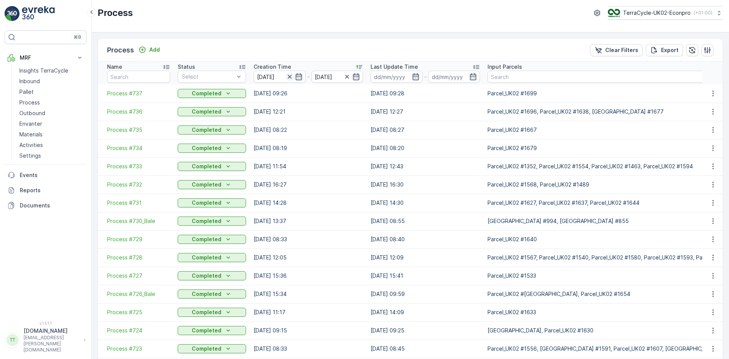
click at [288, 79] on icon "button" at bounding box center [290, 77] width 8 height 8
click at [40, 80] on link "Inbound" at bounding box center [51, 81] width 70 height 11
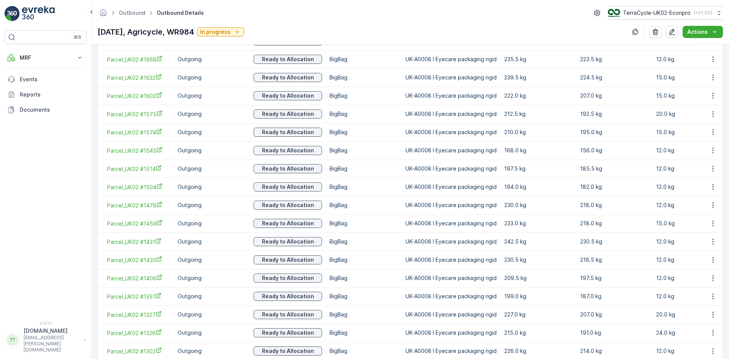
scroll to position [334, 0]
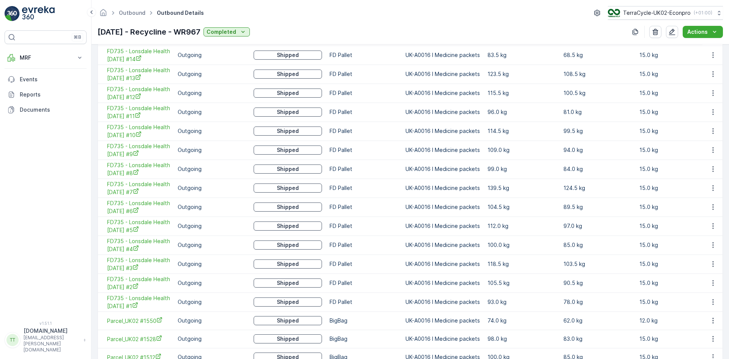
scroll to position [514, 0]
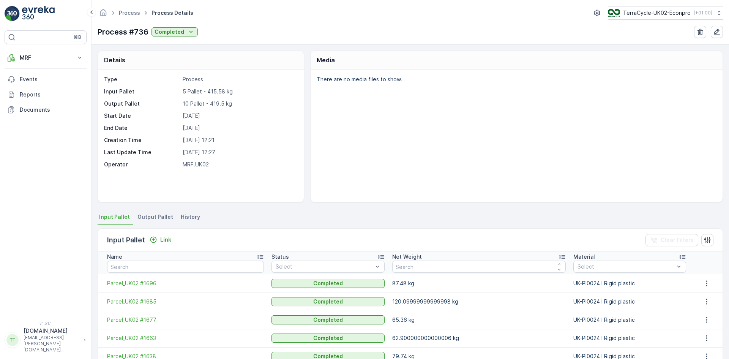
scroll to position [39, 0]
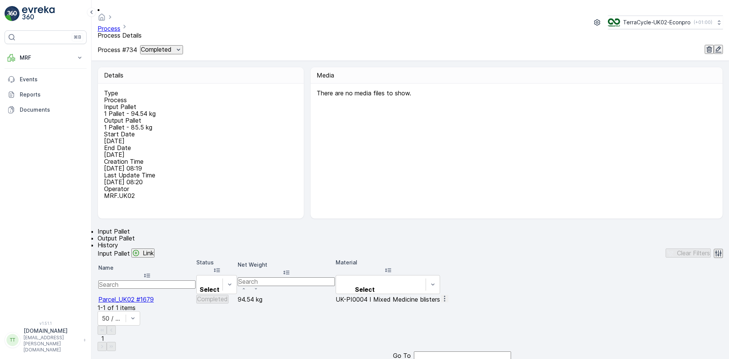
scroll to position [33, 0]
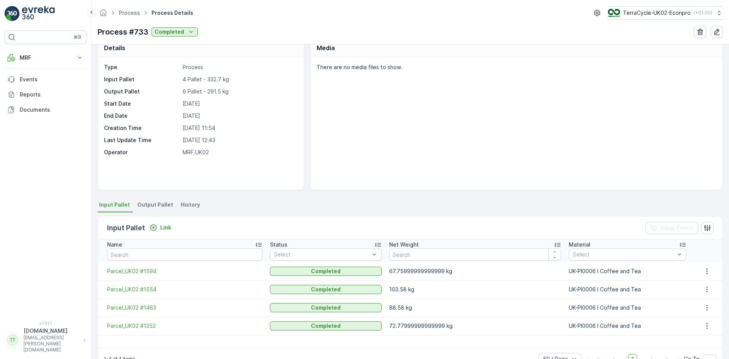
scroll to position [33, 0]
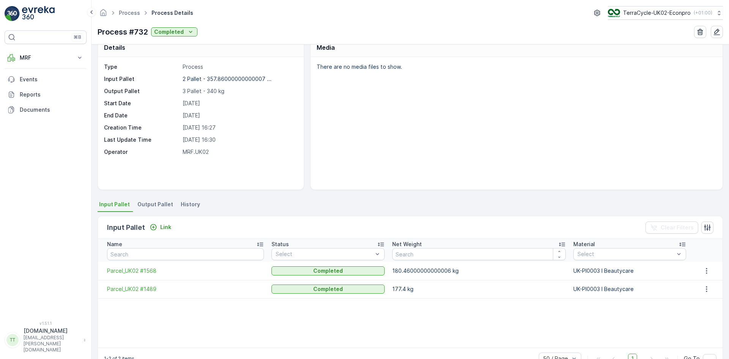
scroll to position [33, 0]
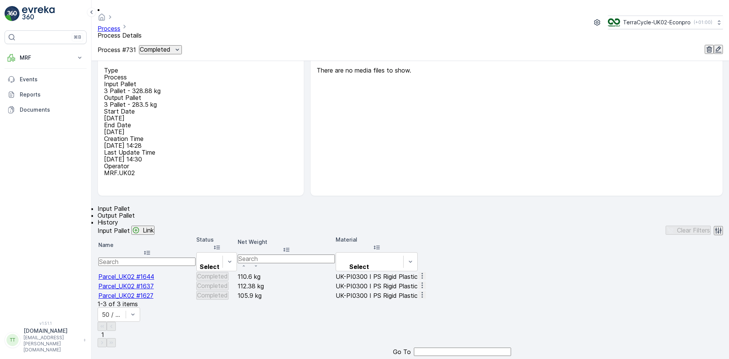
scroll to position [33, 0]
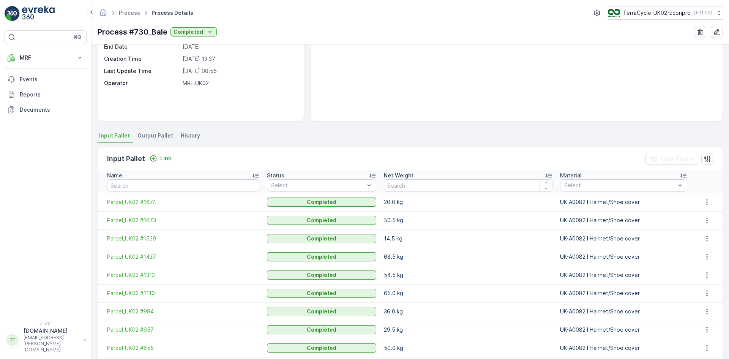
scroll to position [148, 0]
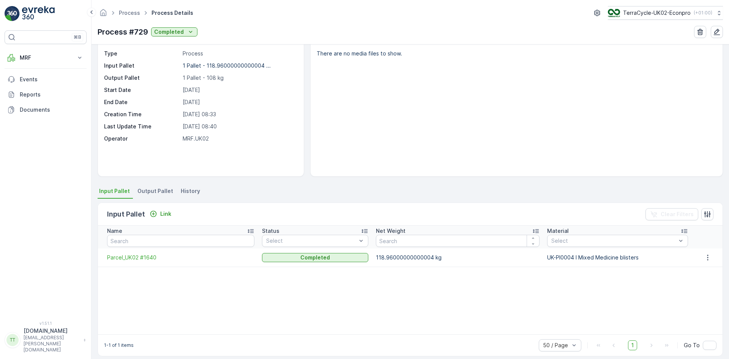
scroll to position [33, 0]
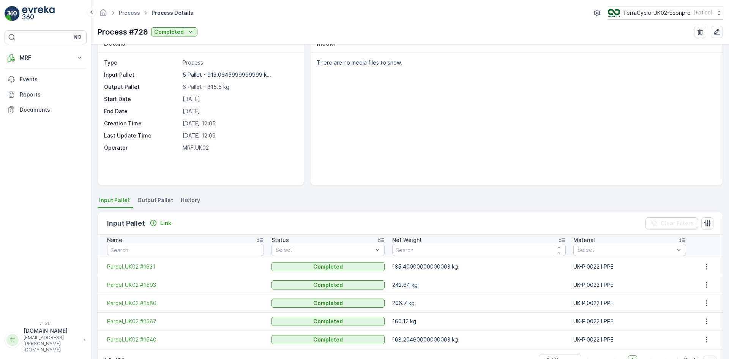
scroll to position [39, 0]
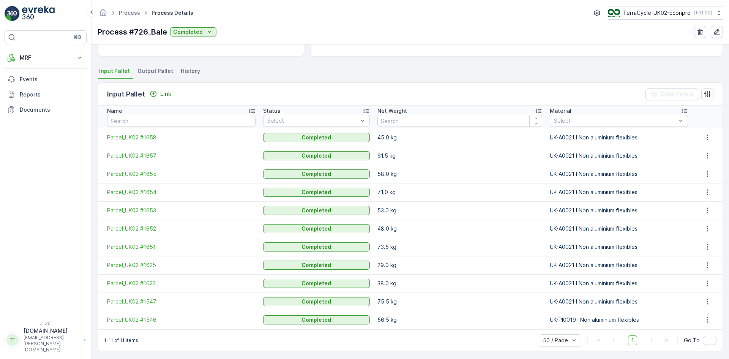
scroll to position [148, 0]
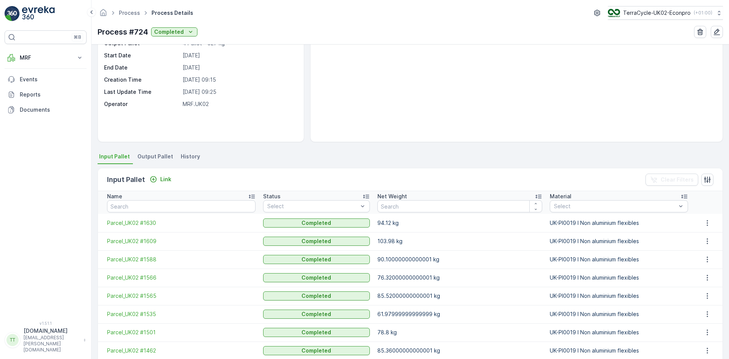
scroll to position [112, 0]
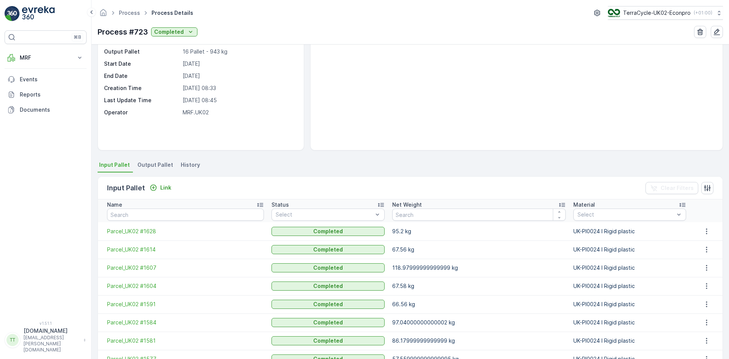
scroll to position [166, 0]
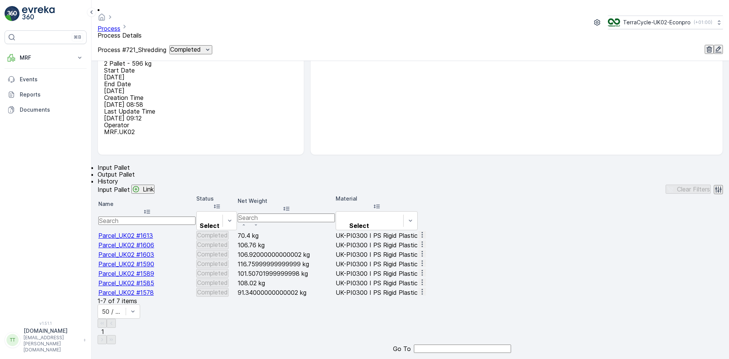
scroll to position [75, 0]
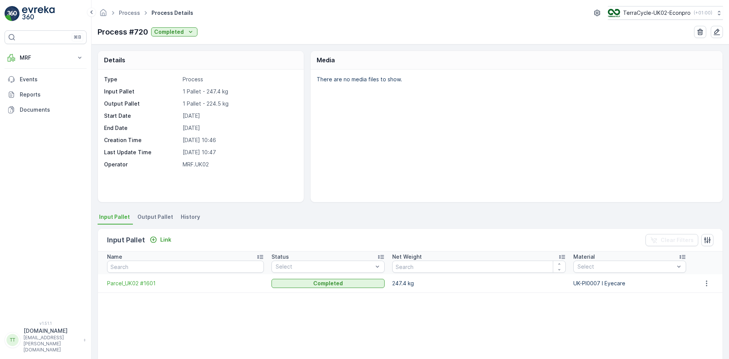
scroll to position [33, 0]
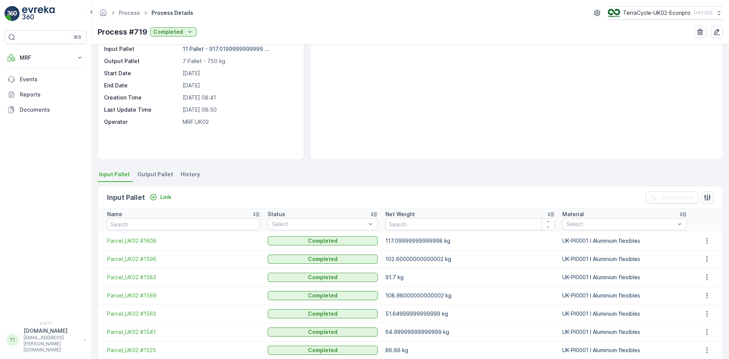
scroll to position [148, 0]
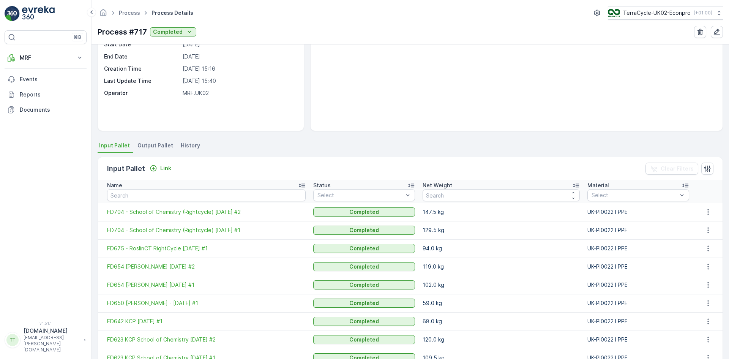
scroll to position [184, 0]
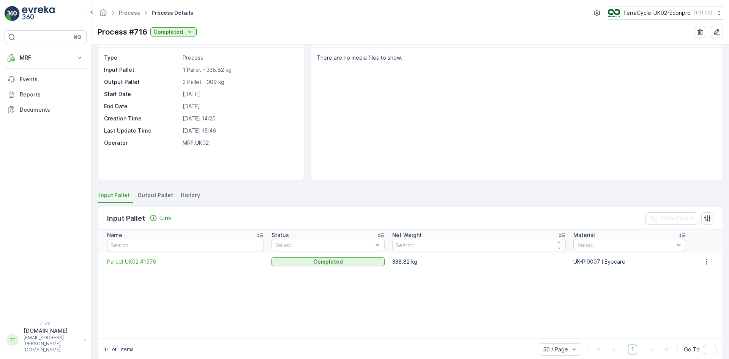
scroll to position [33, 0]
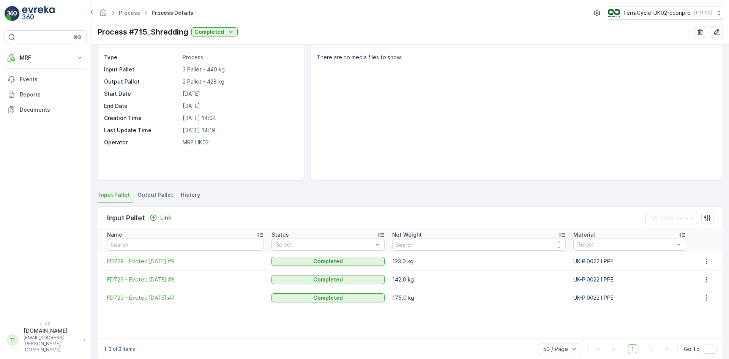
scroll to position [33, 0]
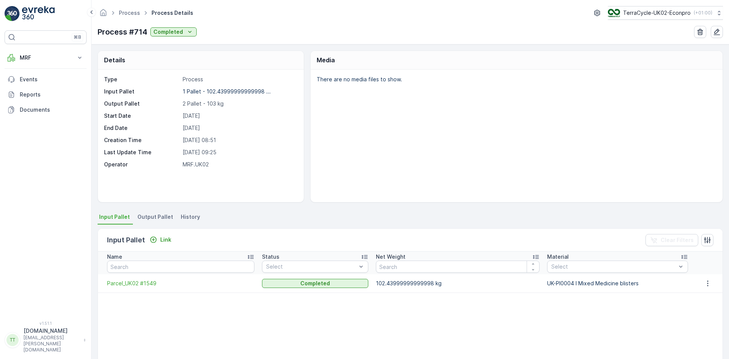
scroll to position [33, 0]
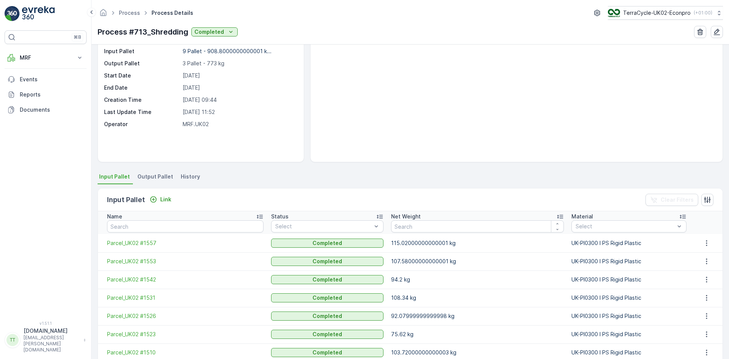
scroll to position [112, 0]
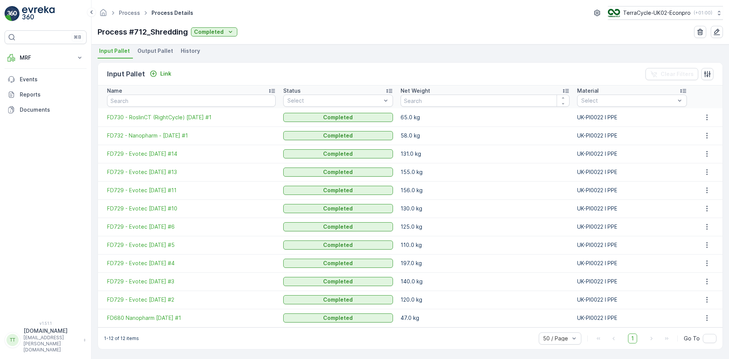
scroll to position [166, 0]
